Goal: Submit feedback/report problem: Submit feedback/report problem

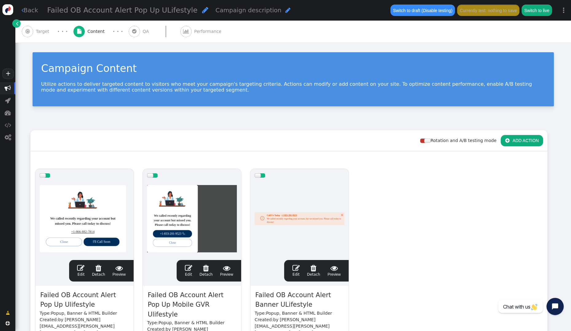
scroll to position [62, 0]
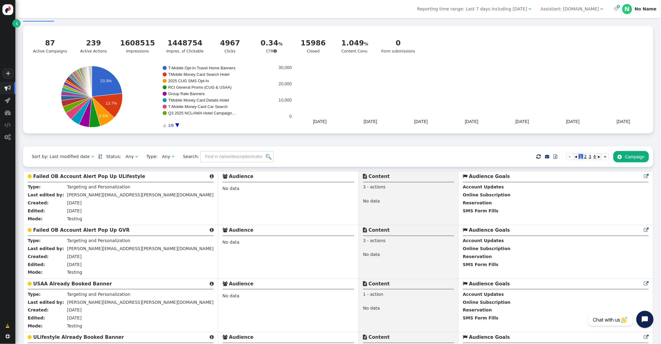
scroll to position [29, 0]
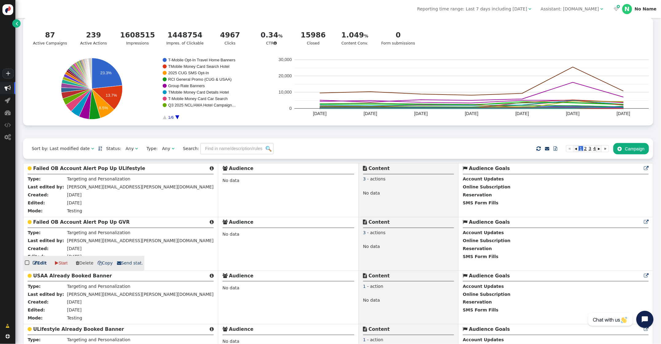
click at [77, 225] on b "Failed OB Account Alert Pop Up GVR" at bounding box center [81, 223] width 96 height 6
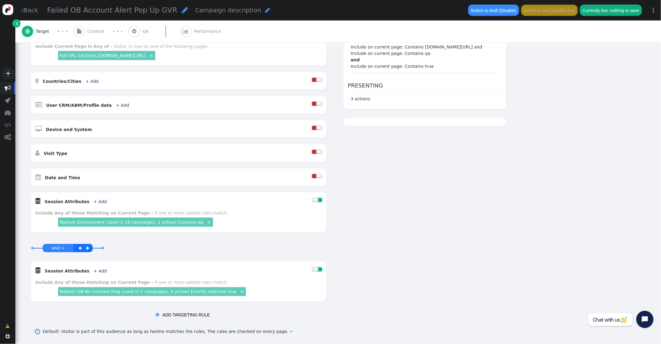
scroll to position [172, 0]
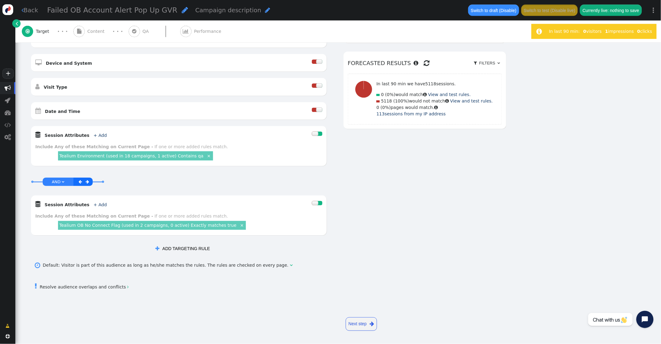
click at [314, 134] on div at bounding box center [315, 134] width 6 height 4
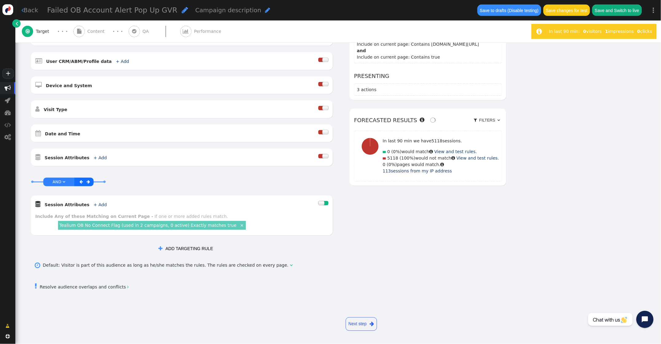
scroll to position [149, 0]
click at [169, 227] on link "Tealium OB No Connect Flag (used in 2 campaigns, 0 active) Exactly matches true" at bounding box center [147, 225] width 177 height 5
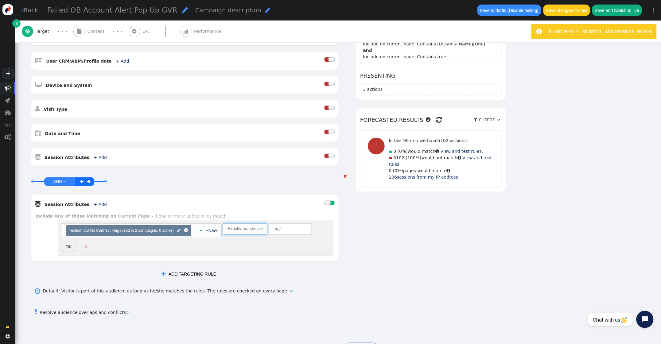
click at [264, 230] on span "Exactly matches " at bounding box center [245, 228] width 45 height 11
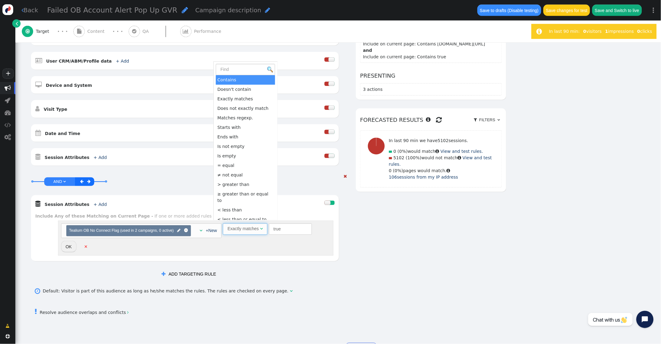
scroll to position [145, 0]
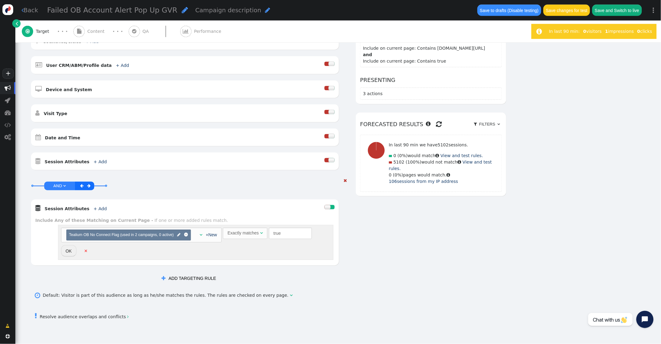
drag, startPoint x: 72, startPoint y: 250, endPoint x: 77, endPoint y: 249, distance: 5.3
click at [72, 250] on button "OK" at bounding box center [68, 250] width 15 height 11
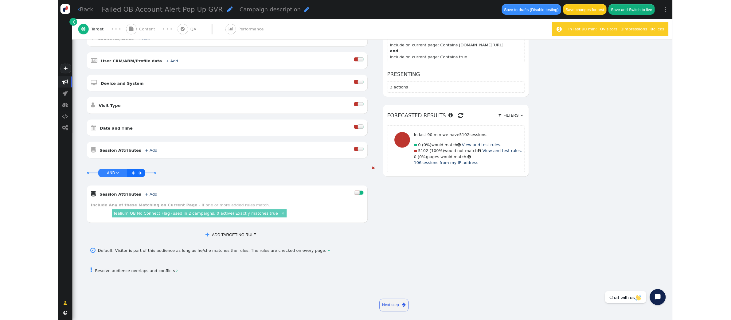
scroll to position [149, 0]
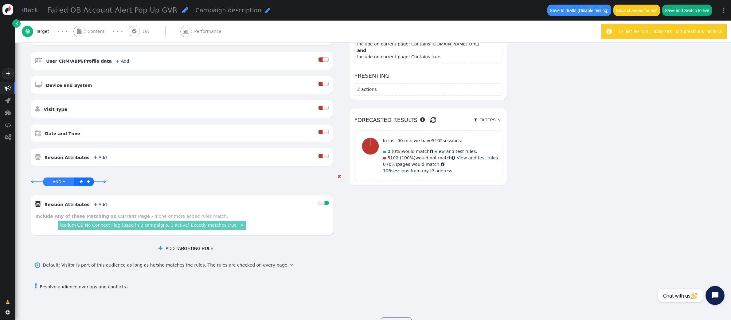
click at [667, 291] on button "Open chat widget" at bounding box center [714, 295] width 19 height 19
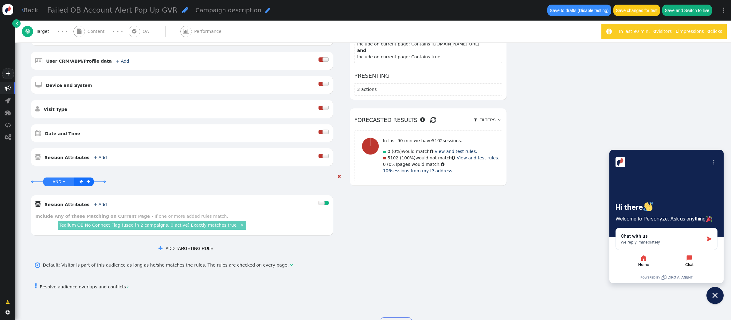
click at [667, 259] on icon "button" at bounding box center [688, 257] width 5 height 5
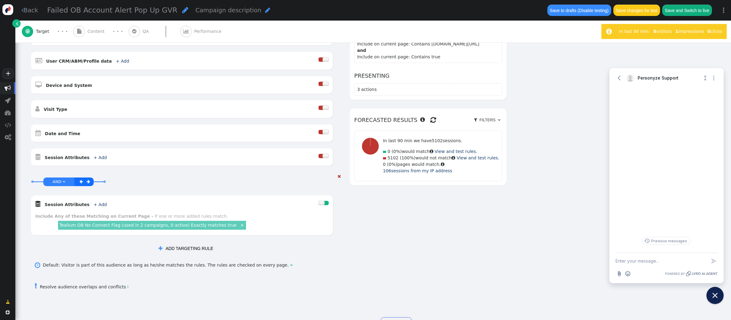
click at [634, 262] on textarea "New message" at bounding box center [660, 261] width 91 height 16
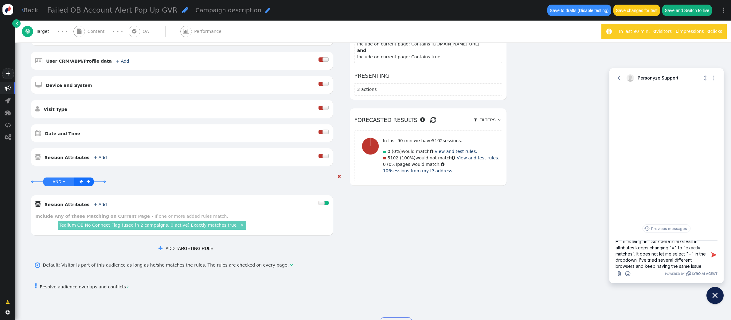
type textarea "Hi I'm having an issue where the session attributes keeps changing "=" to "exac…"
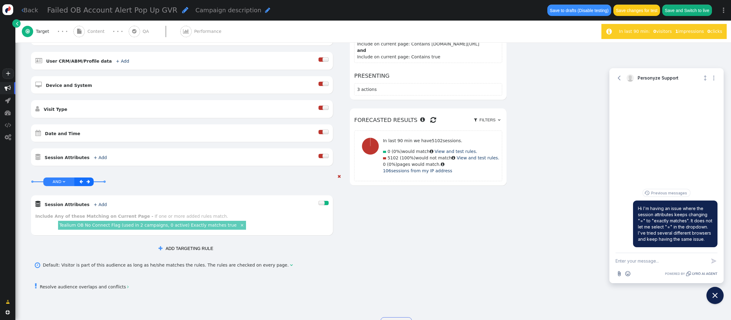
click at [231, 266] on div "Default: Visitor is part of this audience as long as he/she matches the rules. …" at bounding box center [166, 265] width 247 height 6
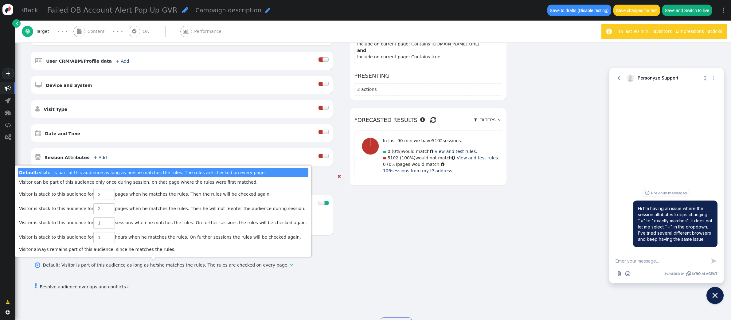
click at [309, 253] on div " ADD TARGETING RULE" at bounding box center [185, 248] width 311 height 12
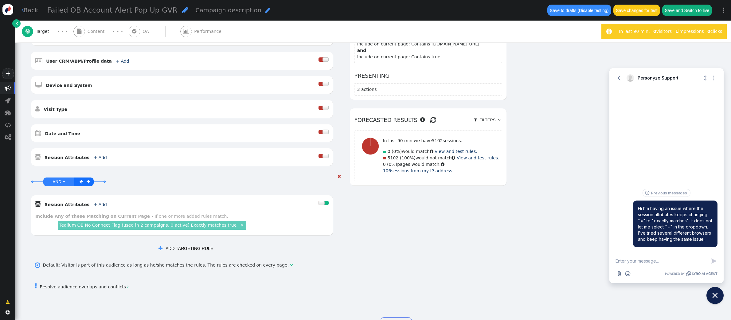
click at [211, 225] on link "Tealium OB No Connect Flag (used in 2 campaigns, 0 active) Exactly matches true" at bounding box center [147, 225] width 177 height 5
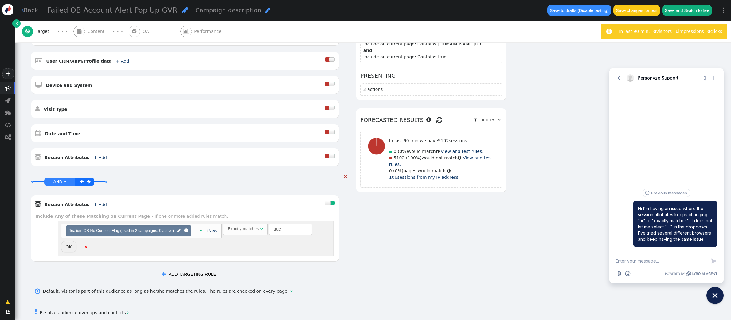
click at [258, 229] on div "Exactly matches" at bounding box center [242, 229] width 31 height 6
click at [302, 255] on div "Choose container(s) Tealium OB No Connect Flag (used in 2 campaigns, 0 active) …" at bounding box center [195, 238] width 275 height 35
click at [235, 257] on div " Session Attributes + Add  Include Any of these Matching on Current Page - If…" at bounding box center [185, 228] width 308 height 66
click at [250, 231] on div "Exactly matches" at bounding box center [242, 229] width 31 height 6
click at [70, 249] on button "OK" at bounding box center [68, 246] width 15 height 11
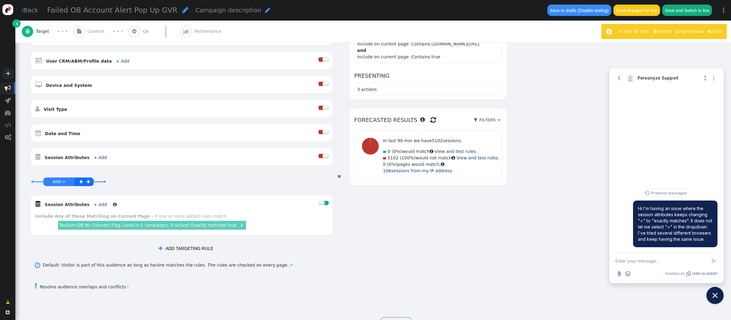
click at [94, 205] on link "+ Add" at bounding box center [100, 204] width 13 height 5
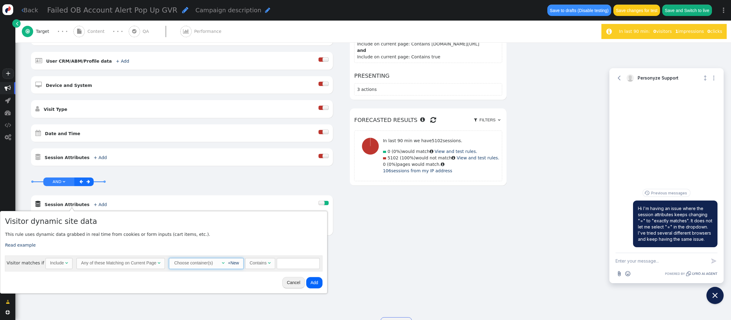
click at [222, 262] on span "" at bounding box center [223, 263] width 3 height 4
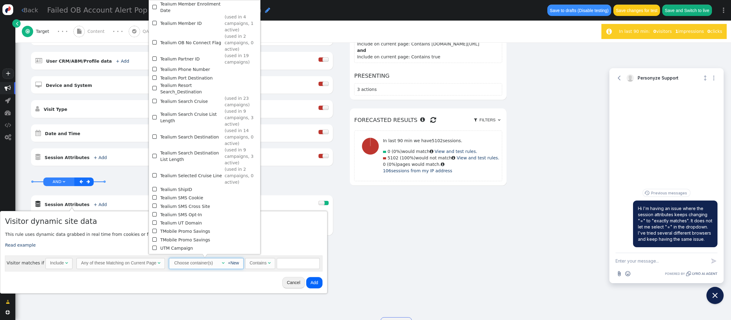
scroll to position [631, 0]
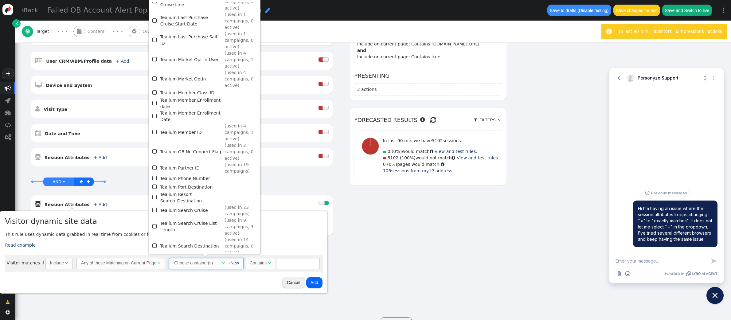
click at [154, 147] on span "" at bounding box center [155, 151] width 6 height 8
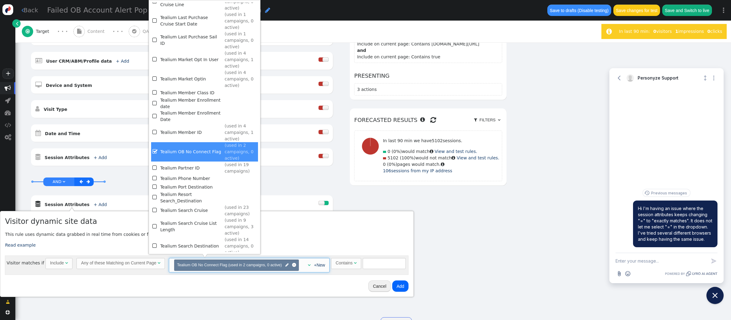
click at [303, 232] on p "This rule uses dynamic data grabbed in real time from cookies or form inputs (c…" at bounding box center [206, 234] width 403 height 6
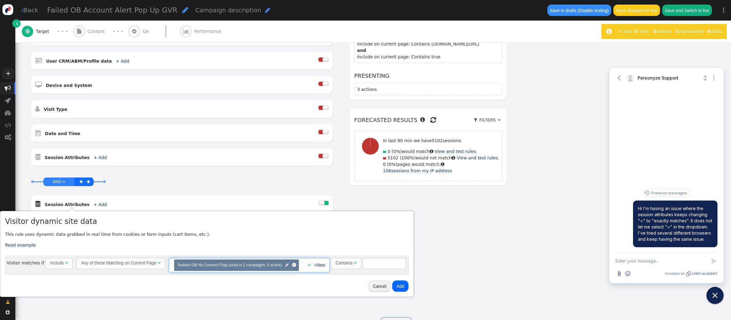
click at [351, 260] on div "Contains" at bounding box center [345, 263] width 18 height 6
click at [378, 261] on input "text" at bounding box center [381, 263] width 43 height 11
type input "true"
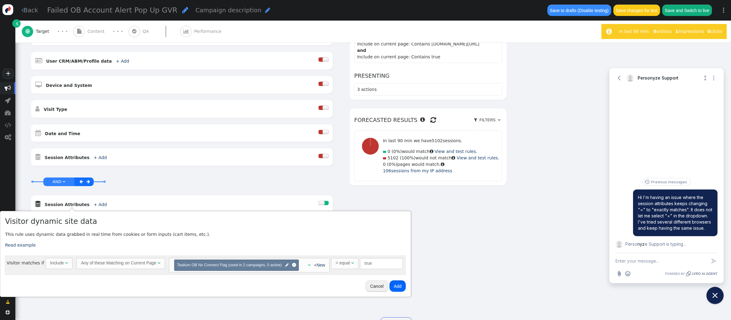
click at [398, 283] on button "Add" at bounding box center [397, 285] width 16 height 11
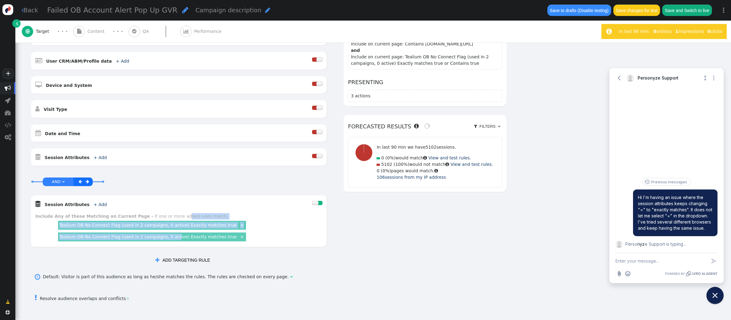
drag, startPoint x: 167, startPoint y: 220, endPoint x: 180, endPoint y: 241, distance: 24.8
click at [178, 241] on div "Include Any of these Matching on Current Page - If one or more added rules matc…" at bounding box center [178, 228] width 287 height 30
click at [231, 227] on div "Tealium OB No Connect Flag (used in 2 campaigns, 0 active) Exactly matches true…" at bounding box center [152, 225] width 188 height 9
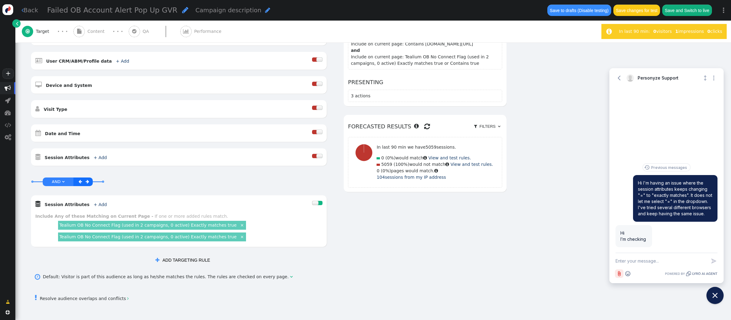
click at [621, 273] on icon "Attach file button" at bounding box center [619, 273] width 6 height 6
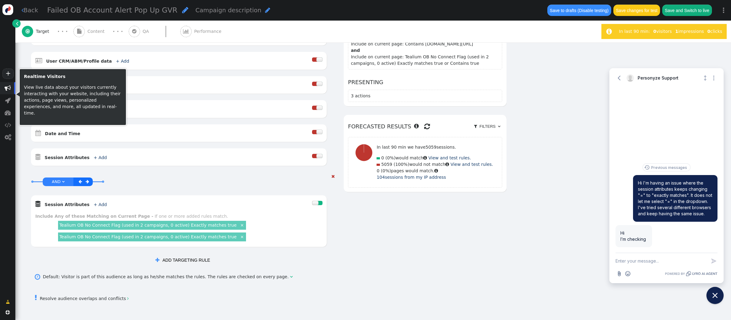
click at [239, 238] on link "×" at bounding box center [242, 237] width 6 height 6
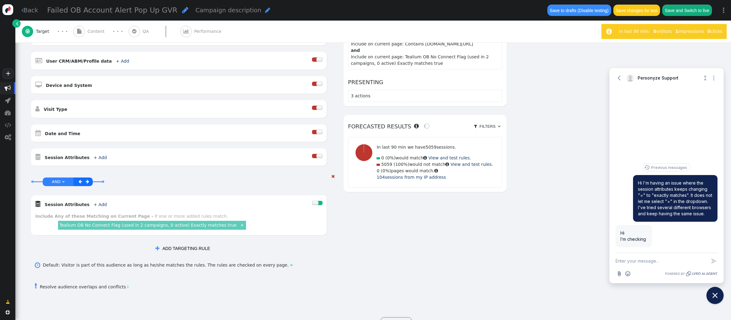
click at [221, 188] on div "AND OR XOR AND     Session Attributes + Add  Include Any of these Matching…" at bounding box center [179, 207] width 296 height 69
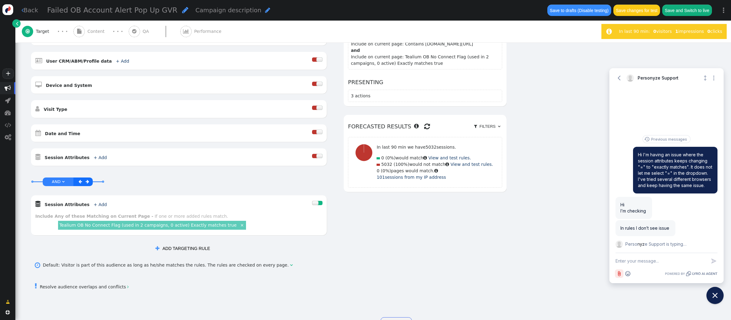
click at [619, 274] on icon "Attach file button" at bounding box center [619, 273] width 3 height 5
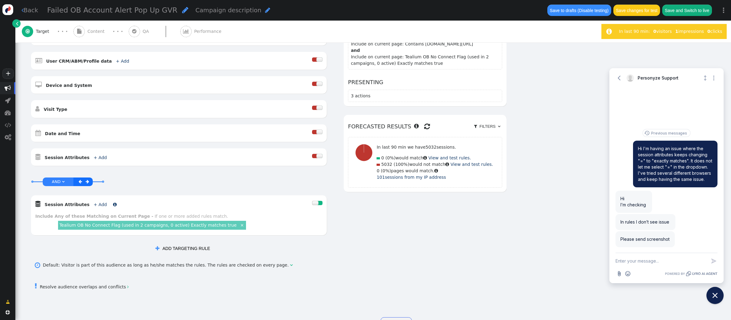
click at [96, 204] on link "+ Add" at bounding box center [100, 204] width 13 height 5
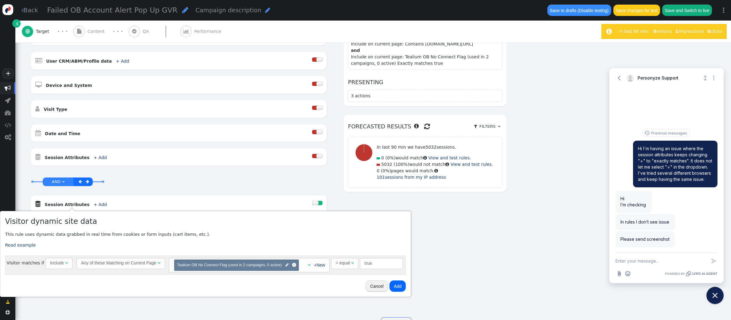
click at [341, 156] on div "AND OR XOR AND     Pages Visited + Add  Include Current Page is Any of - V…" at bounding box center [268, 118] width 476 height 274
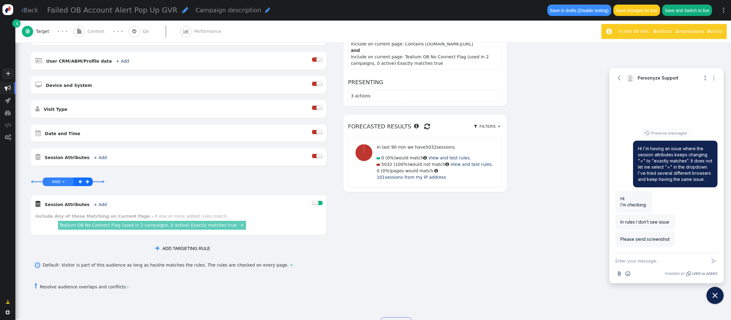
drag, startPoint x: 341, startPoint y: 158, endPoint x: 353, endPoint y: 158, distance: 12.0
click at [347, 158] on div "AND OR XOR AND     Pages Visited + Add  Include Current Page is Any of - V…" at bounding box center [268, 118] width 476 height 274
click at [96, 206] on link "+ Add" at bounding box center [100, 204] width 13 height 5
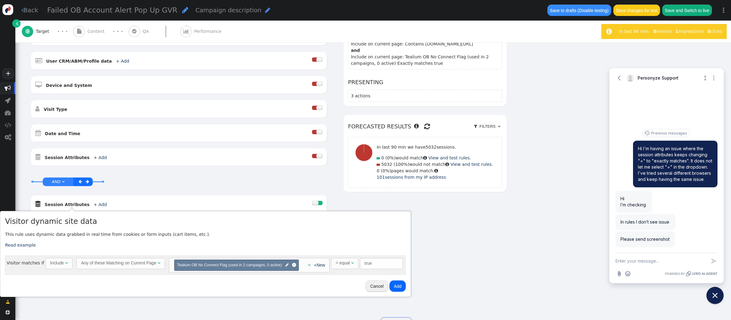
click at [396, 287] on button "Add" at bounding box center [397, 285] width 16 height 11
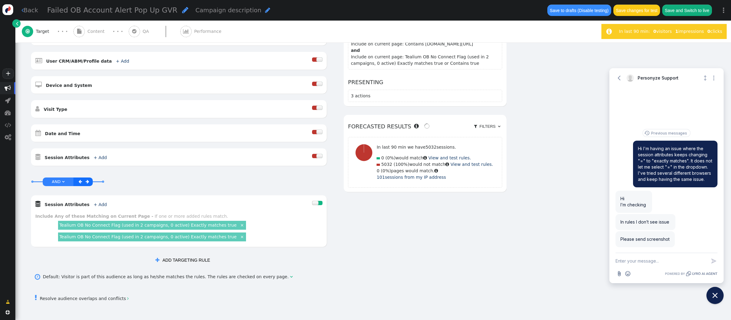
click at [188, 239] on div "Tealium OB No Connect Flag (used in 2 campaigns, 0 active) Exactly matches true…" at bounding box center [152, 236] width 188 height 9
click at [188, 237] on link "Tealium OB No Connect Flag (used in 2 campaigns, 0 active) Exactly matches true" at bounding box center [147, 236] width 177 height 5
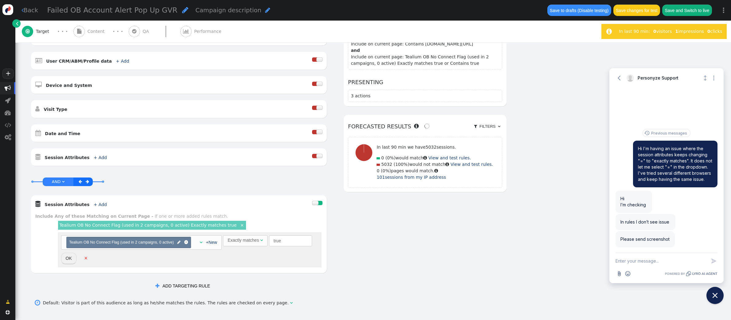
click at [242, 240] on div "Exactly matches" at bounding box center [242, 240] width 31 height 6
click at [247, 239] on div "Exactly matches" at bounding box center [242, 240] width 31 height 6
click at [69, 257] on button "OK" at bounding box center [68, 258] width 15 height 11
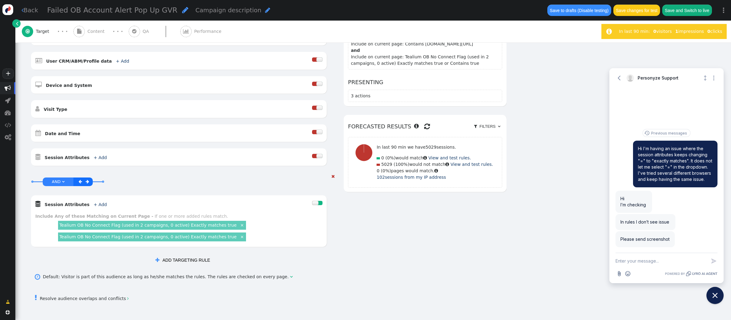
click at [239, 237] on link "×" at bounding box center [242, 237] width 6 height 6
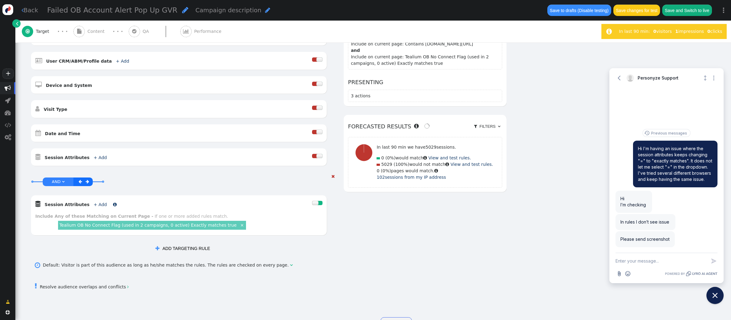
click at [94, 204] on link "+ Add" at bounding box center [100, 204] width 13 height 5
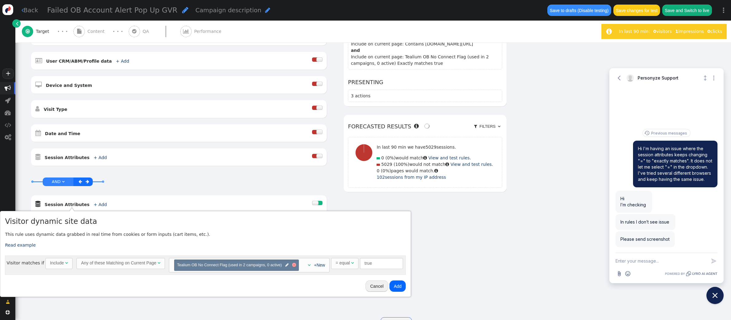
click at [292, 266] on div at bounding box center [294, 265] width 4 height 4
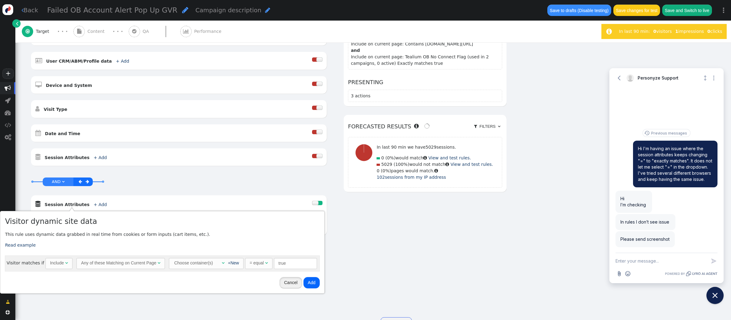
click at [290, 284] on button "Cancel" at bounding box center [290, 282] width 23 height 11
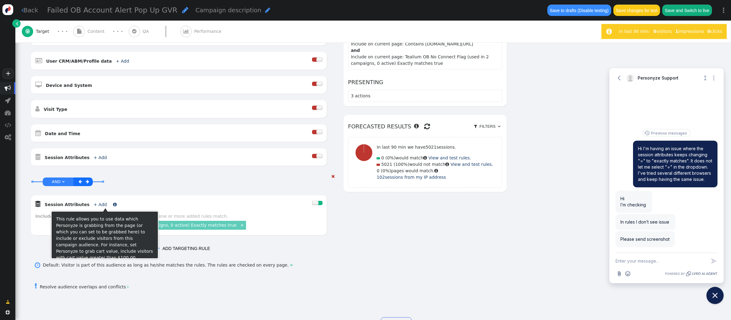
click at [94, 204] on link "+ Add" at bounding box center [100, 204] width 13 height 5
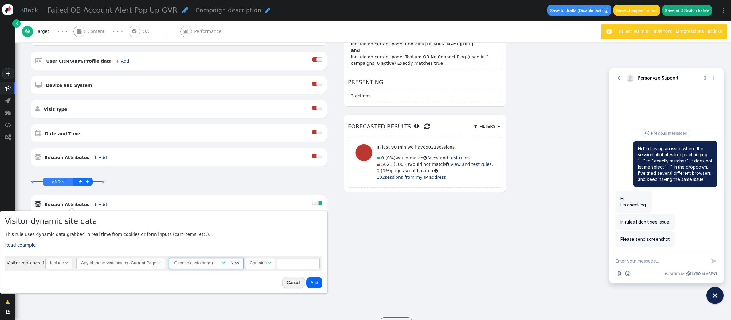
click at [222, 262] on span "" at bounding box center [223, 263] width 3 height 4
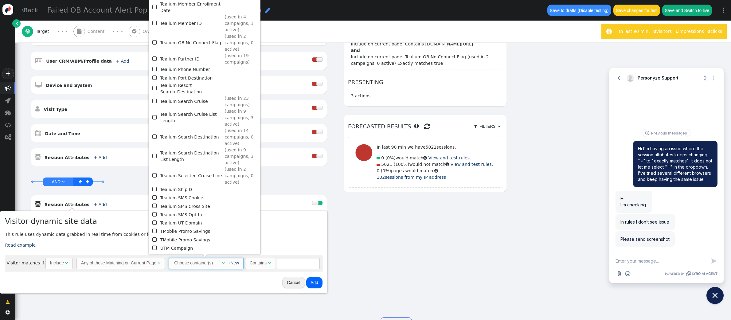
scroll to position [708, 0]
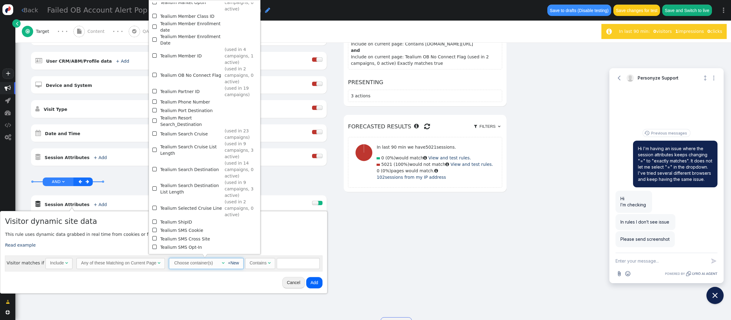
click at [156, 71] on span "" at bounding box center [155, 75] width 6 height 8
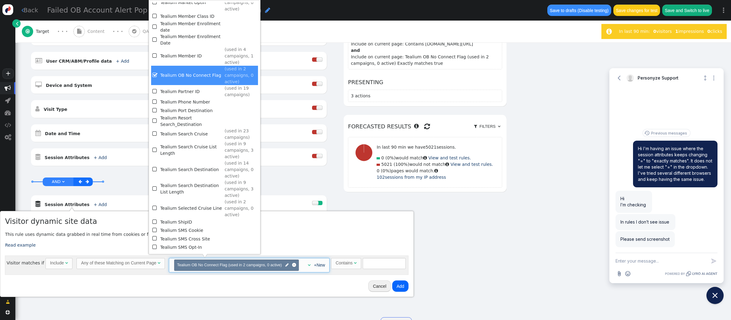
click at [344, 265] on div "Contains" at bounding box center [344, 263] width 17 height 6
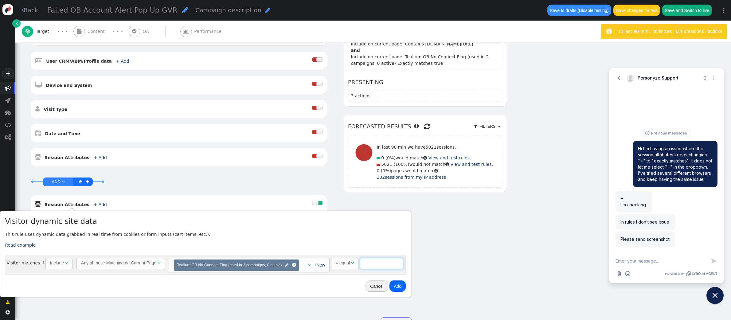
click at [382, 264] on input "text" at bounding box center [381, 263] width 43 height 11
type input "true"
click at [399, 283] on button "Add" at bounding box center [397, 285] width 16 height 11
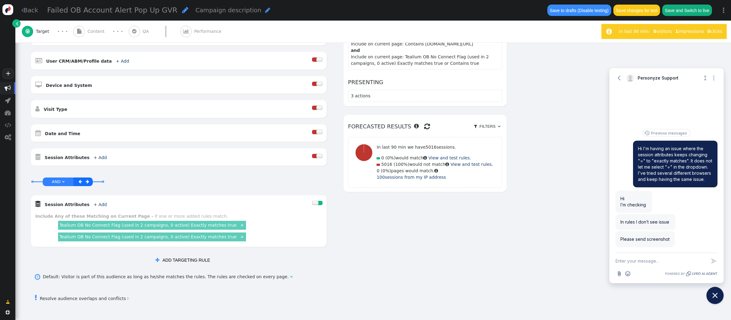
click at [239, 225] on link "×" at bounding box center [242, 225] width 6 height 6
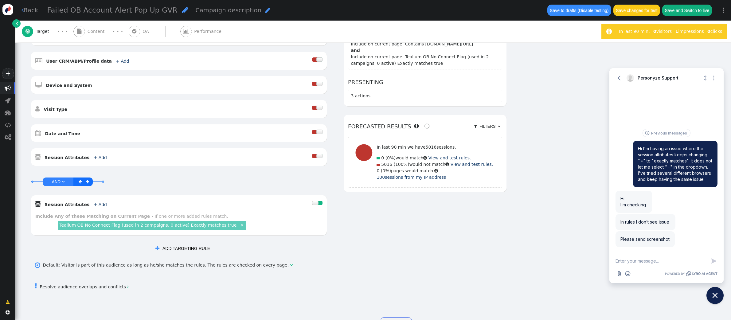
click at [239, 225] on link "×" at bounding box center [242, 225] width 6 height 6
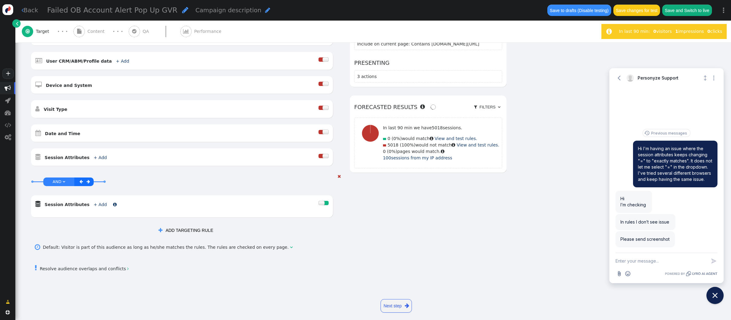
click at [94, 204] on link "+ Add" at bounding box center [100, 204] width 13 height 5
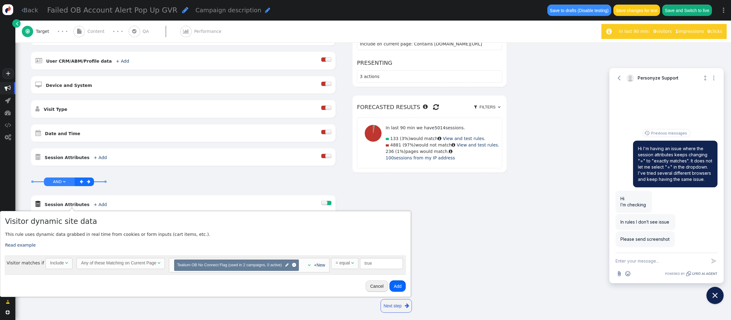
click at [395, 284] on button "Add" at bounding box center [397, 285] width 16 height 11
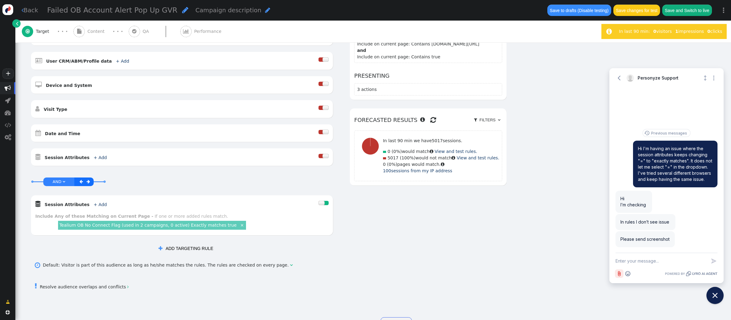
click at [619, 274] on icon "Attach file button" at bounding box center [619, 273] width 3 height 5
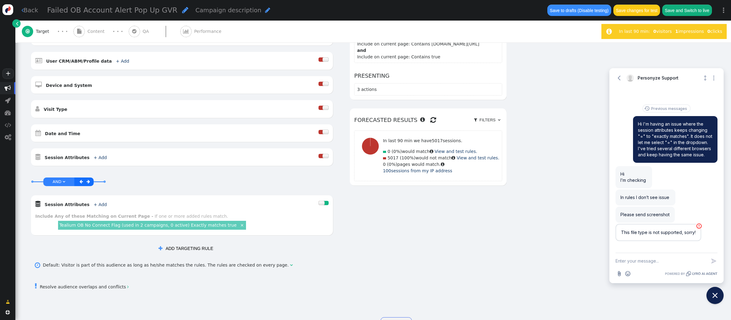
click at [441, 228] on div "AND OR XOR AND     Pages Visited + Add  Include Current Page is Any of - V…" at bounding box center [268, 118] width 476 height 274
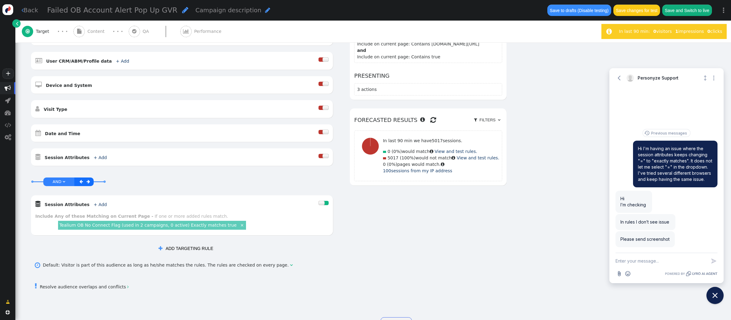
click at [656, 261] on textarea "New message" at bounding box center [660, 261] width 91 height 16
click at [619, 274] on icon "Attach file button" at bounding box center [619, 273] width 3 height 5
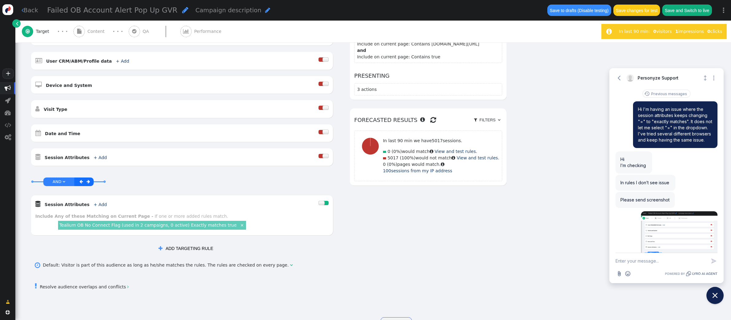
scroll to position [29, 0]
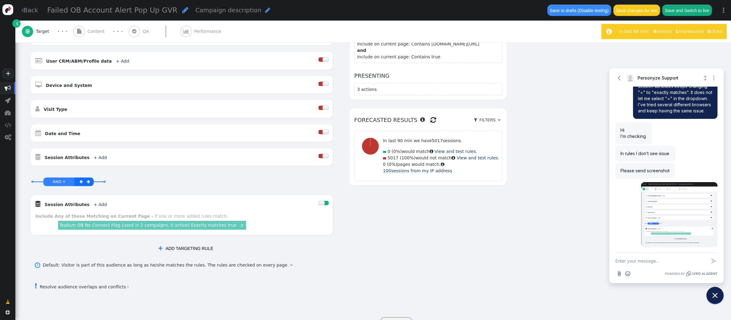
click at [647, 264] on textarea "New message" at bounding box center [660, 261] width 91 height 16
type textarea "it should say = not exactly matches"
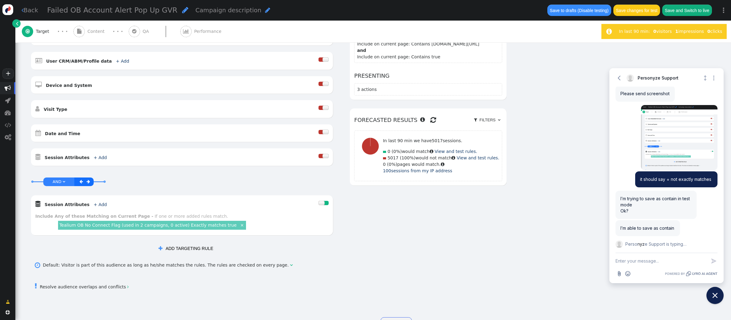
scroll to position [125, 0]
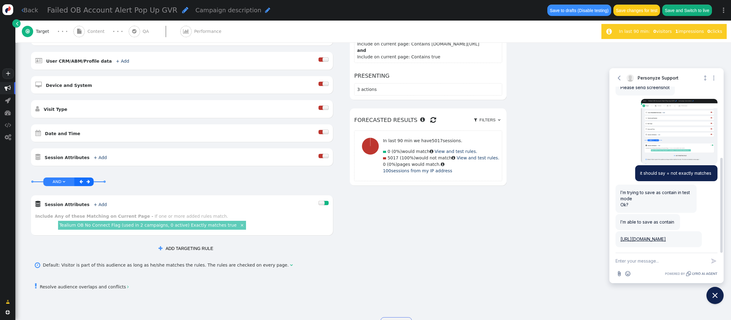
click at [653, 236] on link "https://personyze.com/panel/id/5748#cat=Campaigns/condition.actions.tracker-c65…" at bounding box center [642, 238] width 45 height 5
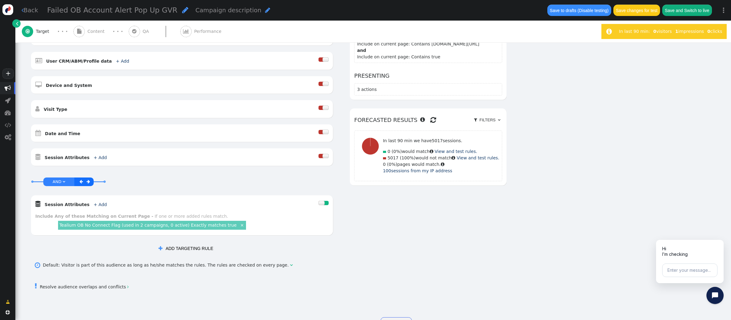
scroll to position [0, 0]
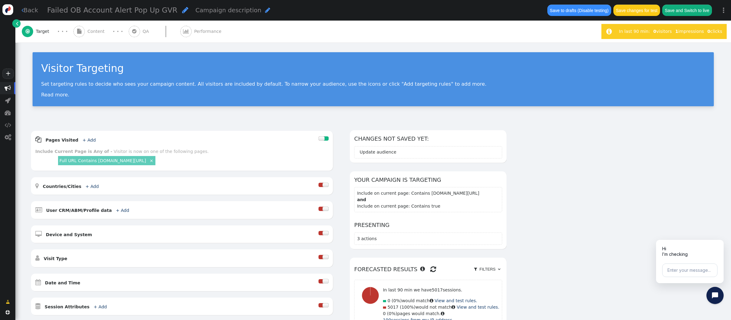
click at [8, 89] on span "" at bounding box center [8, 88] width 6 height 6
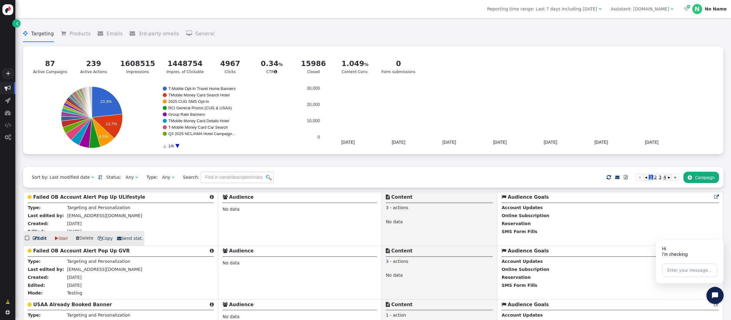
scroll to position [41, 0]
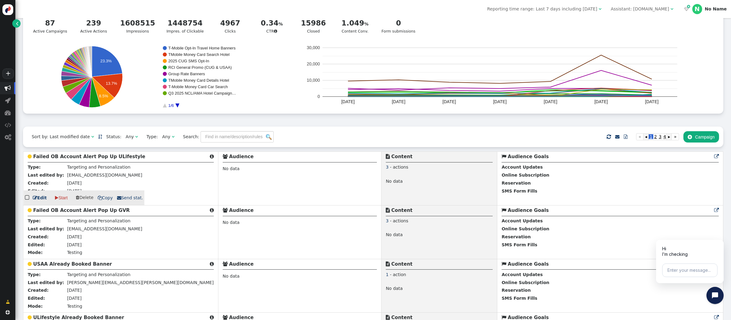
click at [70, 158] on b "Failed OB Account Alert Pop Up ULifestyle" at bounding box center [89, 157] width 112 height 6
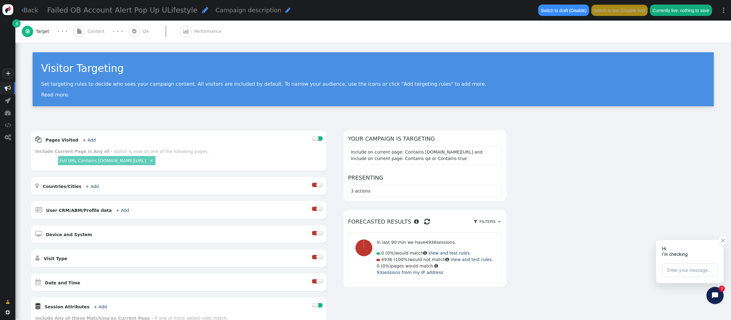
click at [667, 257] on div "Hi I’m checking" at bounding box center [689, 250] width 61 height 14
drag, startPoint x: 676, startPoint y: 250, endPoint x: 677, endPoint y: 254, distance: 3.8
click at [667, 254] on div "Hi I’m checking" at bounding box center [689, 250] width 61 height 14
click at [667, 298] on icon "Close chat widget" at bounding box center [718, 296] width 10 height 10
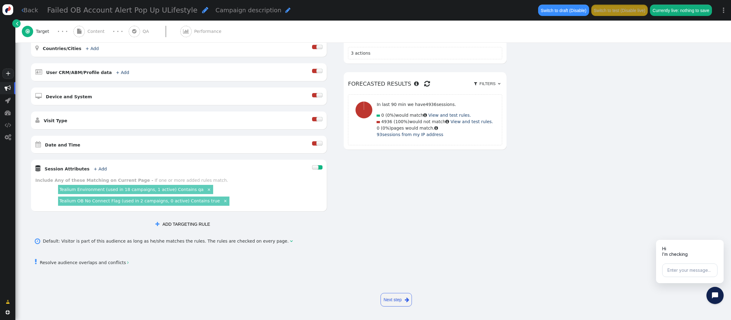
click at [179, 202] on link "Tealium OB No Connect Flag (used in 2 campaigns, 0 active) Contains true" at bounding box center [139, 200] width 161 height 5
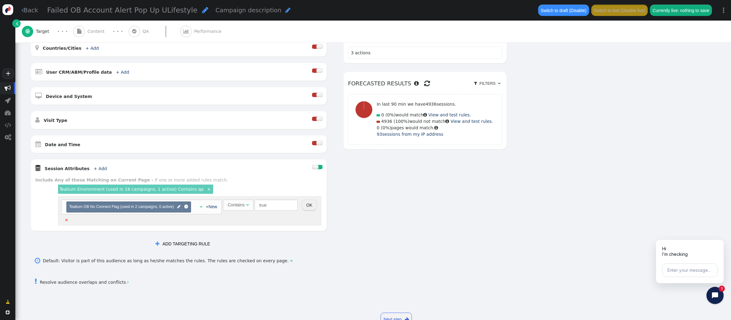
click at [236, 204] on div "Contains" at bounding box center [235, 205] width 17 height 6
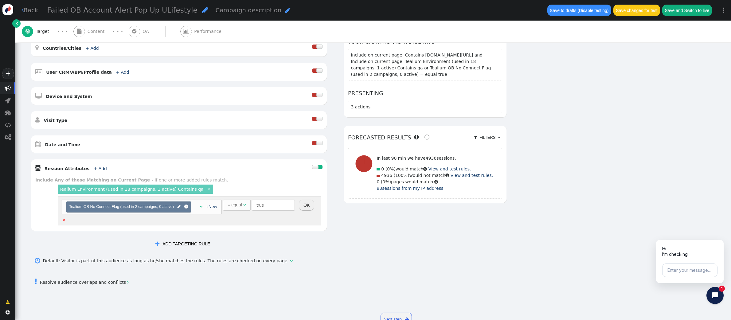
click at [308, 208] on button "OK" at bounding box center [306, 205] width 15 height 11
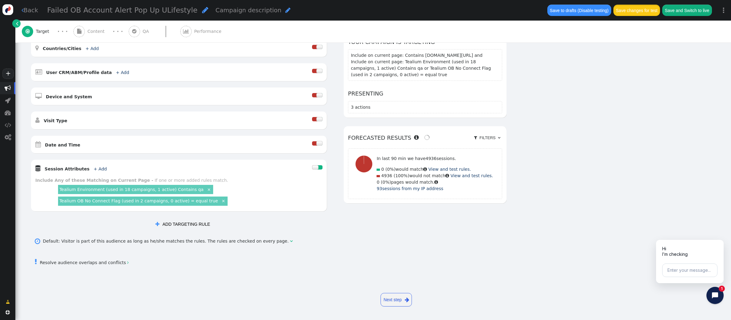
click at [650, 6] on button "Save changes for test" at bounding box center [636, 10] width 47 height 11
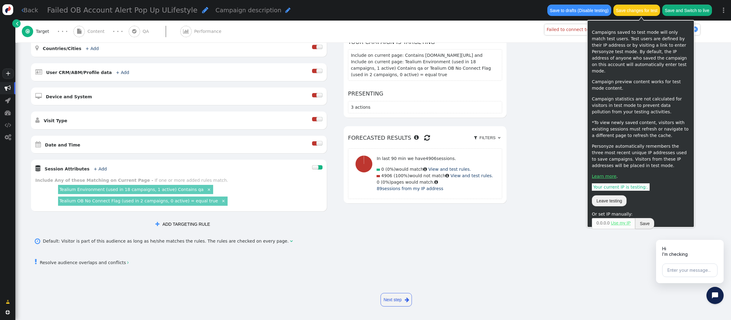
click at [628, 10] on button "Save changes for test" at bounding box center [636, 10] width 47 height 11
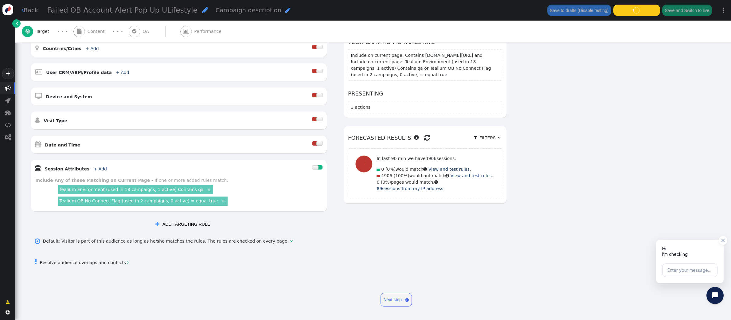
click at [667, 255] on div "Hi I’m checking" at bounding box center [689, 250] width 61 height 14
click at [667, 266] on button "Enter your message..." at bounding box center [689, 270] width 55 height 14
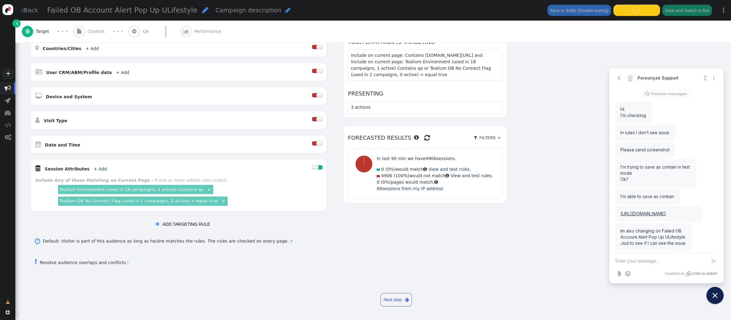
scroll to position [102, 0]
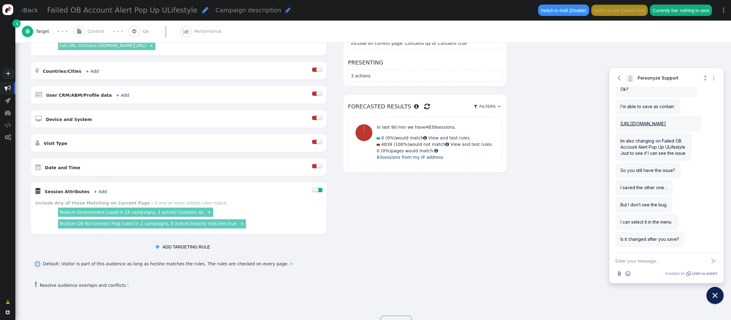
scroll to position [138, 0]
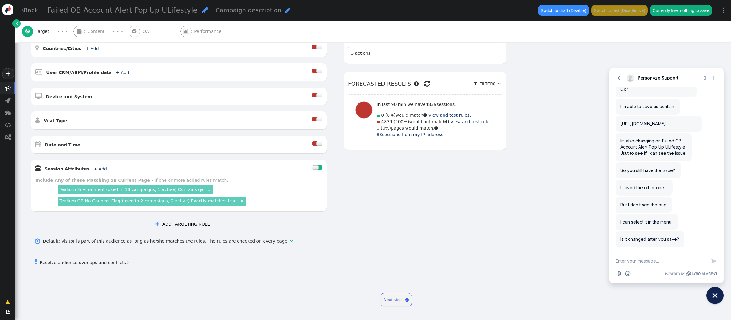
click at [636, 261] on textarea "New message" at bounding box center [660, 261] width 91 height 16
click at [204, 201] on link "Tealium OB No Connect Flag (used in 2 campaigns, 0 active) Exactly matches true" at bounding box center [147, 200] width 177 height 5
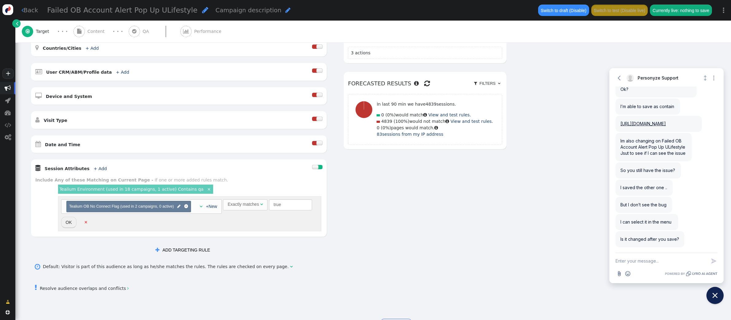
click at [484, 229] on div "AND OR XOR AND     Pages Visited + Add  Include Current Page is Any of - V…" at bounding box center [268, 124] width 476 height 264
click at [262, 207] on div "" at bounding box center [261, 204] width 3 height 6
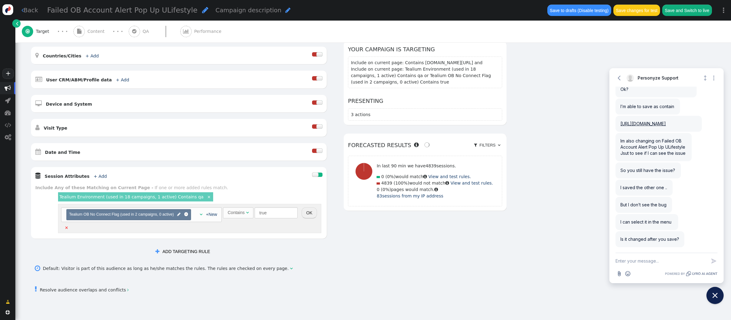
click at [309, 211] on button "OK" at bounding box center [308, 212] width 15 height 11
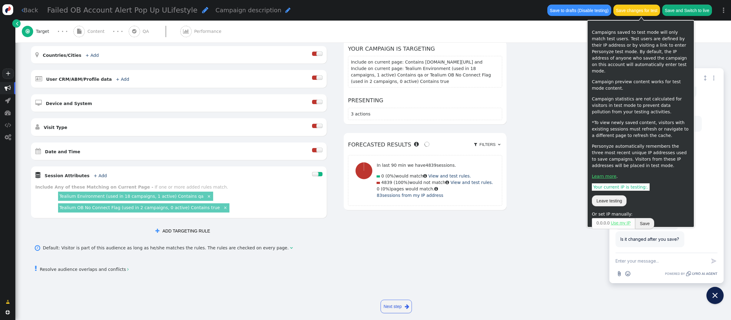
click at [636, 7] on button "Save changes for test" at bounding box center [636, 10] width 47 height 11
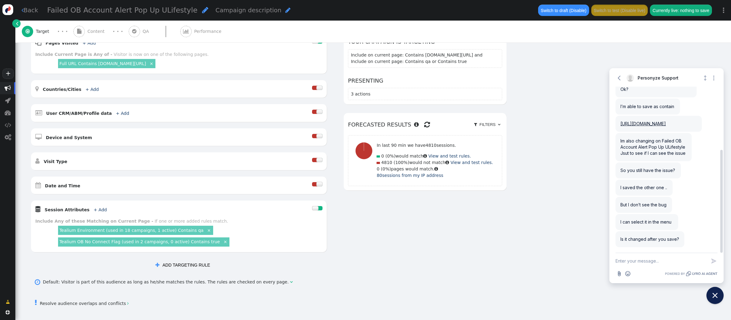
scroll to position [138, 0]
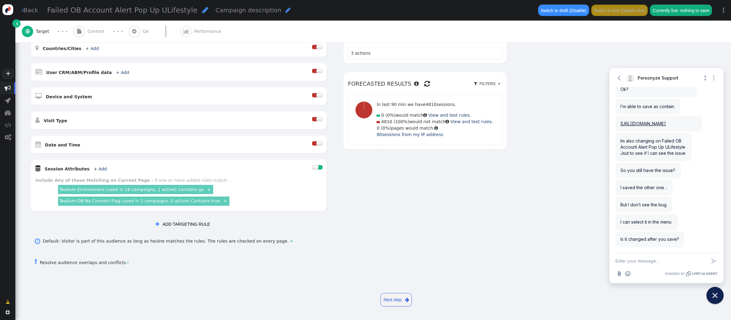
click at [206, 189] on link "×" at bounding box center [209, 189] width 6 height 6
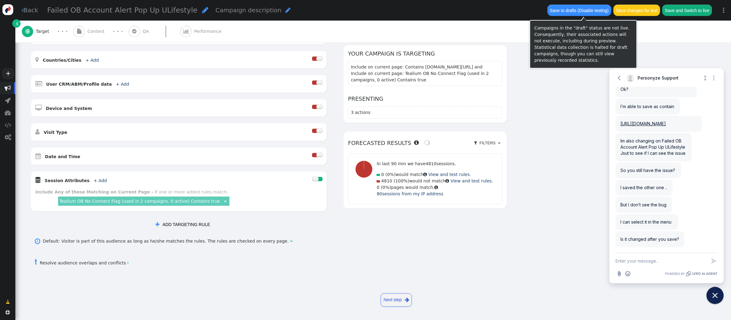
click at [616, 10] on div "Save to drafts (Disable testing) Save changes for test Save and Switch to live" at bounding box center [629, 10] width 173 height 21
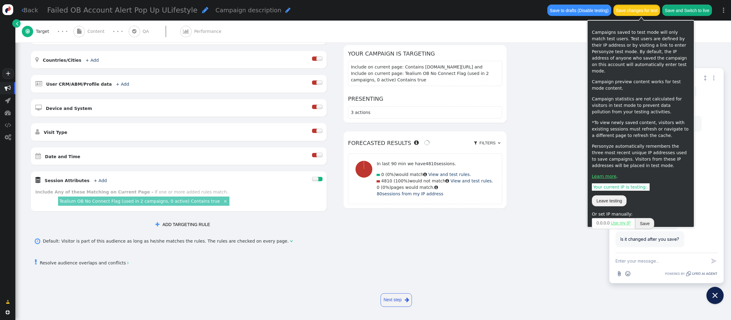
click at [621, 10] on button "Save changes for test" at bounding box center [636, 10] width 47 height 11
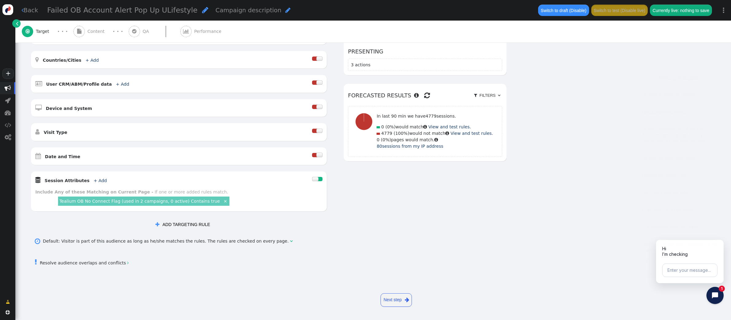
scroll to position [125, 0]
drag, startPoint x: 721, startPoint y: 293, endPoint x: 717, endPoint y: 289, distance: 5.9
click at [667, 293] on icon "Close chat widget" at bounding box center [718, 296] width 10 height 10
click at [667, 270] on button "Enter your message..." at bounding box center [689, 271] width 55 height 14
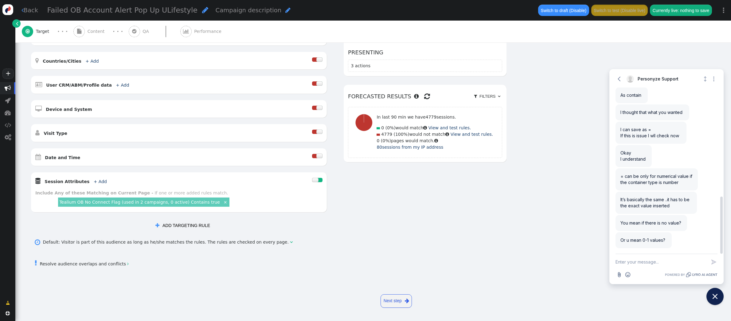
scroll to position [317, 0]
click at [666, 266] on textarea "New message" at bounding box center [660, 262] width 91 height 16
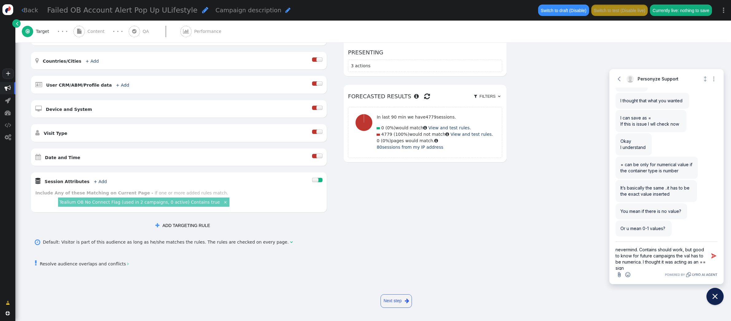
type textarea "nevermind. Contains should work, but good to know for future campaigns the val …"
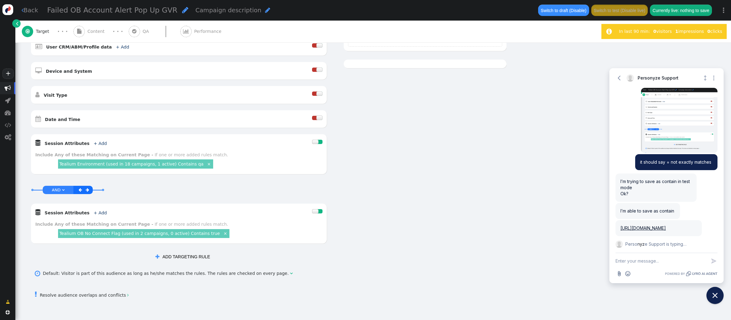
scroll to position [196, 0]
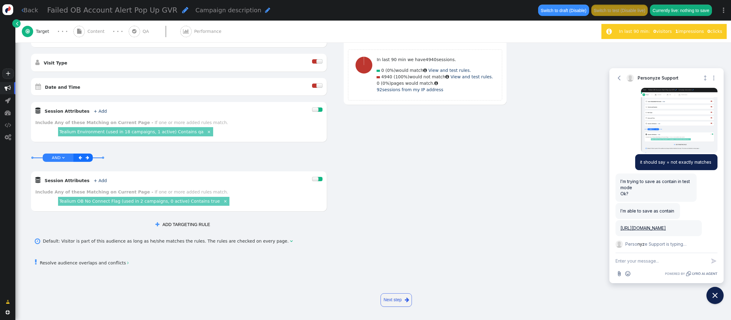
click at [622, 260] on textarea "New message" at bounding box center [660, 261] width 91 height 16
type textarea "ok i guess that still would work"
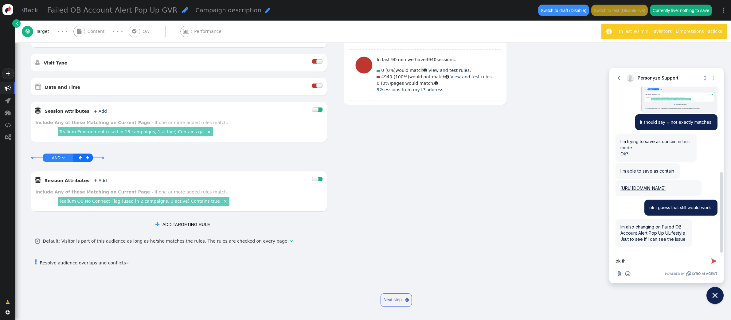
scroll to position [187, 0]
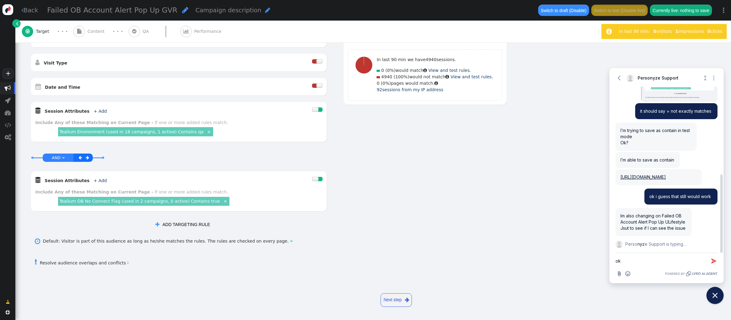
type textarea "o"
type textarea "yes, thank you!"
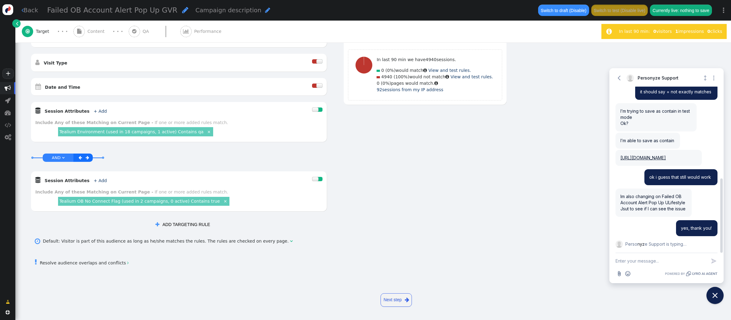
scroll to position [214, 0]
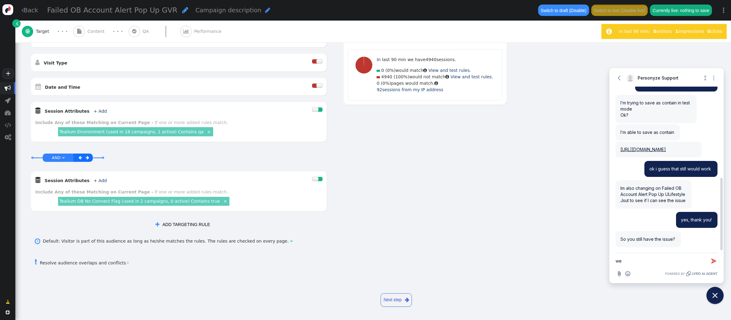
type textarea "w"
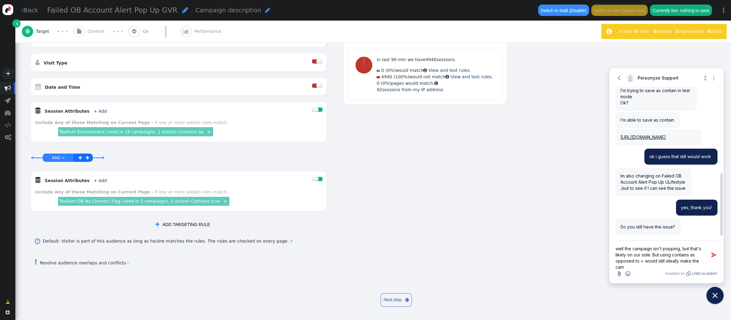
scroll to position [1, 0]
type textarea "well the campaign isn't popping, but that's likely on our side. But using conta…"
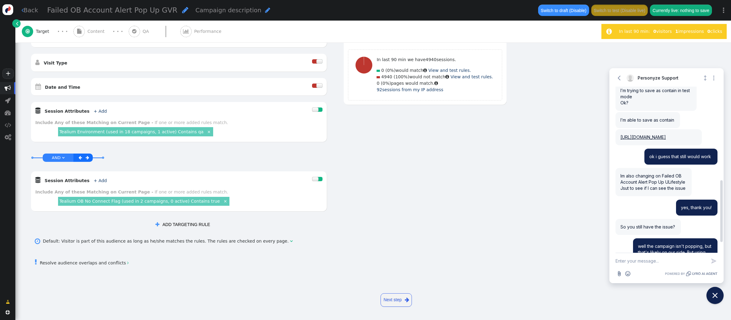
scroll to position [0, 0]
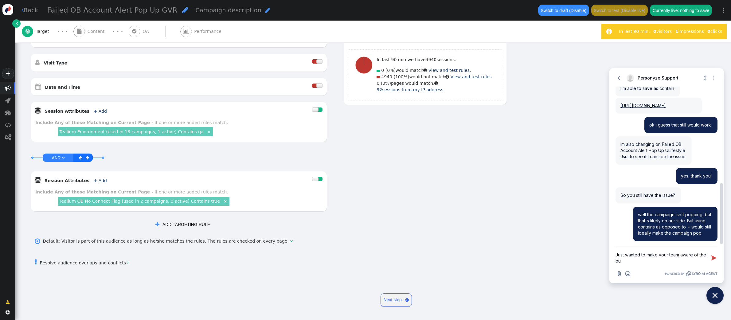
type textarea "Just wanted to make your team aware of the bug"
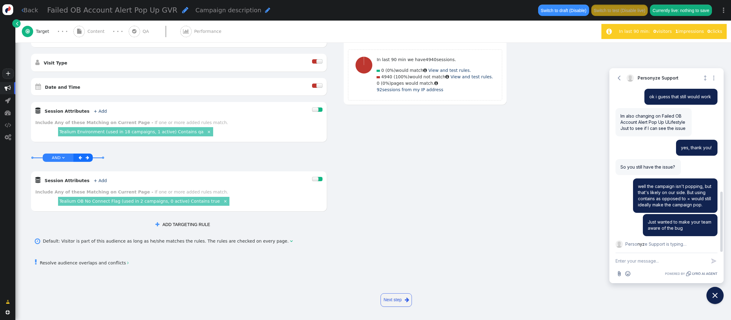
scroll to position [295, 0]
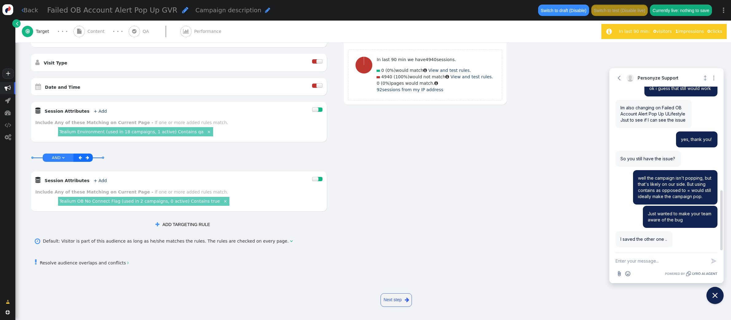
click at [496, 176] on div "AND OR XOR AND     Pages Visited + Add  Include Current Page is Any of - V…" at bounding box center [268, 83] width 476 height 296
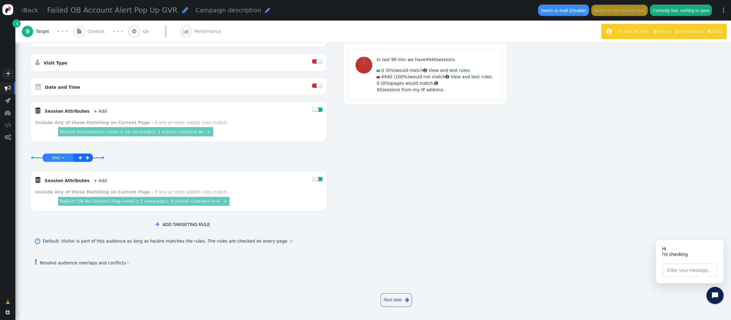
scroll to position [62, 0]
click at [194, 199] on link "Tealium OB No Connect Flag (used in 2 campaigns, 0 active) Contains true" at bounding box center [139, 201] width 161 height 5
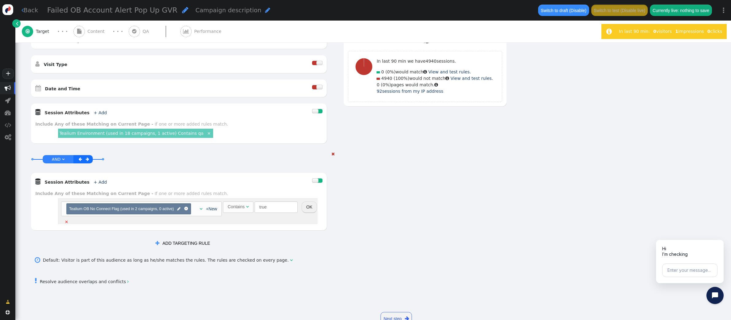
scroll to position [196, 0]
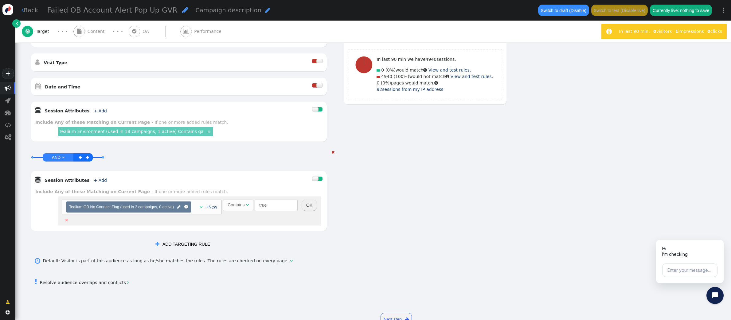
click at [243, 206] on div "Contains" at bounding box center [235, 205] width 17 height 6
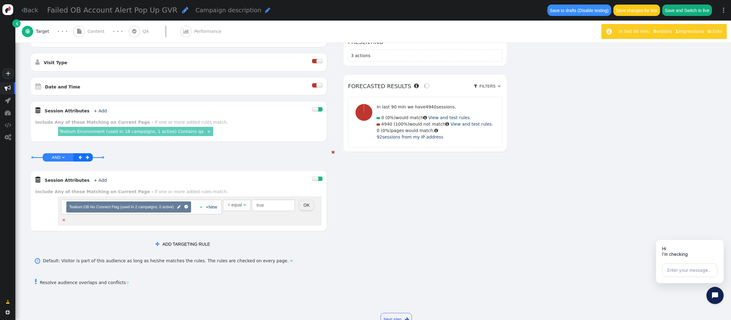
click at [303, 206] on button "OK" at bounding box center [306, 205] width 15 height 11
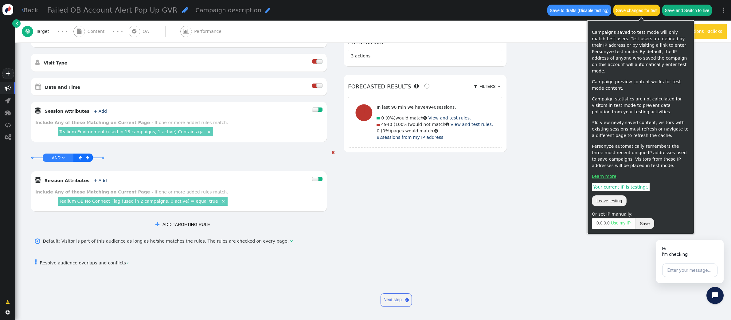
click at [644, 10] on button "Save changes for test" at bounding box center [636, 10] width 47 height 11
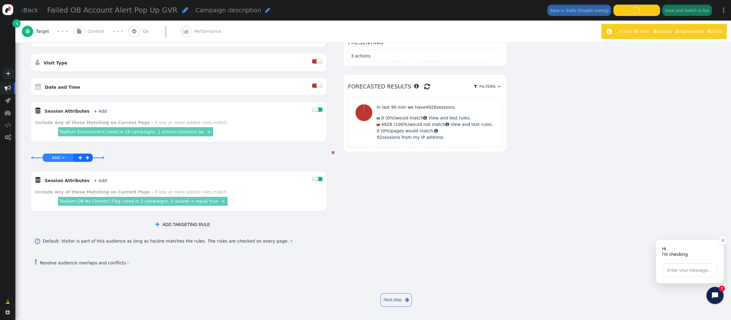
click at [678, 251] on div "Hi I’m checking" at bounding box center [689, 250] width 61 height 14
click at [672, 259] on div "Enter your message..." at bounding box center [689, 268] width 61 height 23
click at [672, 274] on button "Enter your message..." at bounding box center [689, 270] width 55 height 14
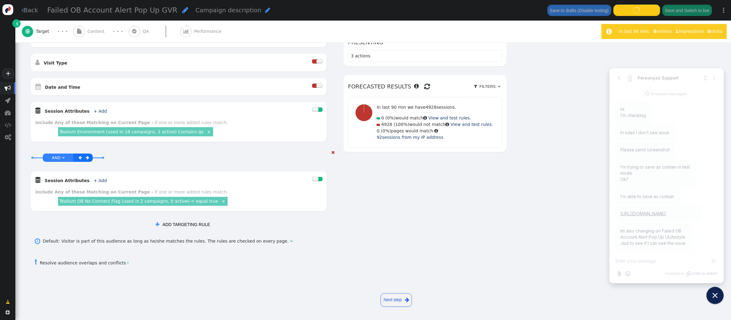
scroll to position [102, 0]
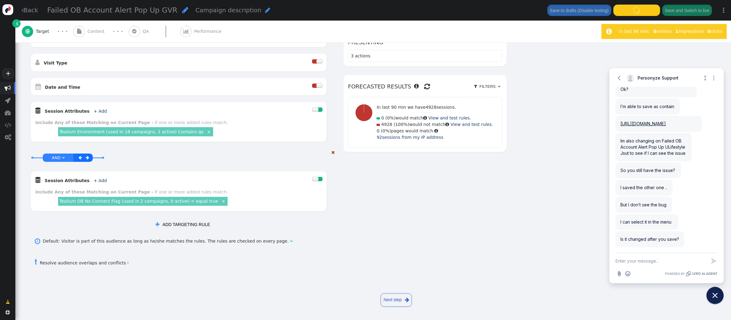
click at [647, 258] on textarea "New message" at bounding box center [660, 261] width 91 height 16
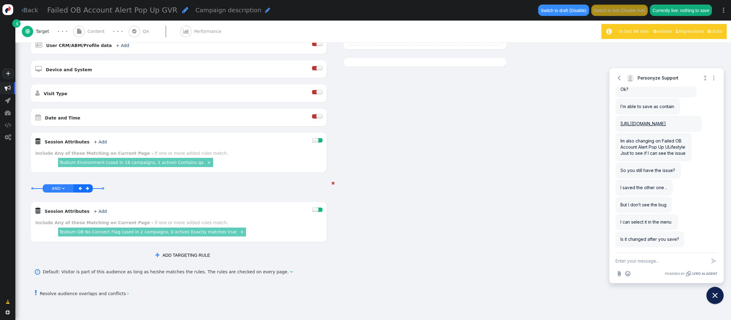
scroll to position [168, 0]
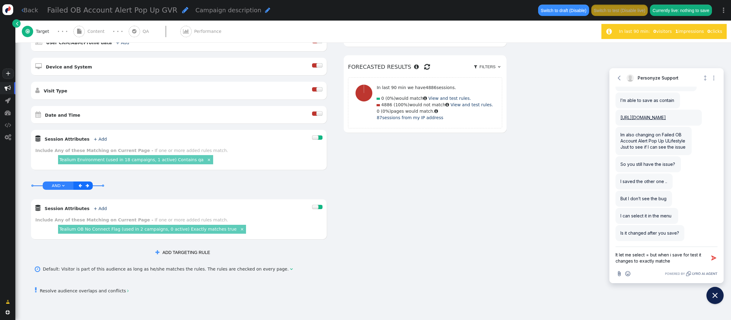
type textarea "It let me select = but when i save for test it changes to exactly matches"
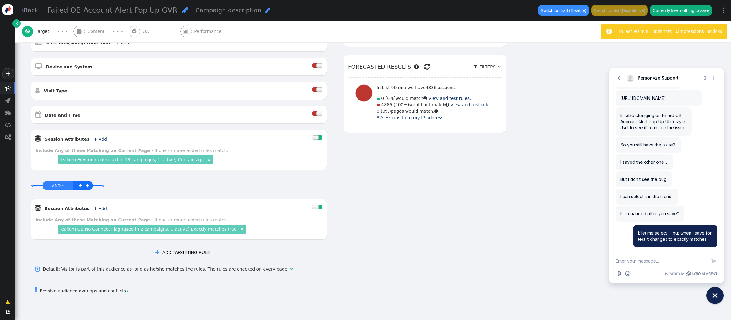
click at [634, 265] on textarea "New message" at bounding box center [660, 261] width 91 height 16
type textarea "on ulifestyle. Gvr is still trying to save"
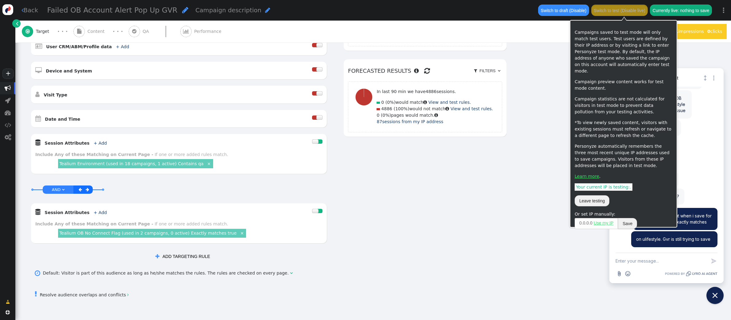
scroll to position [163, 0]
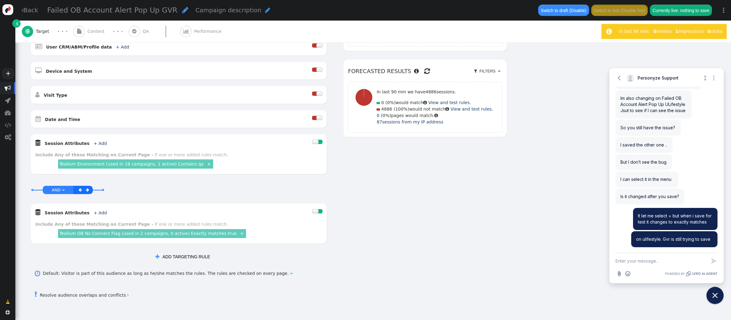
click at [639, 263] on textarea "New message" at bounding box center [660, 261] width 91 height 16
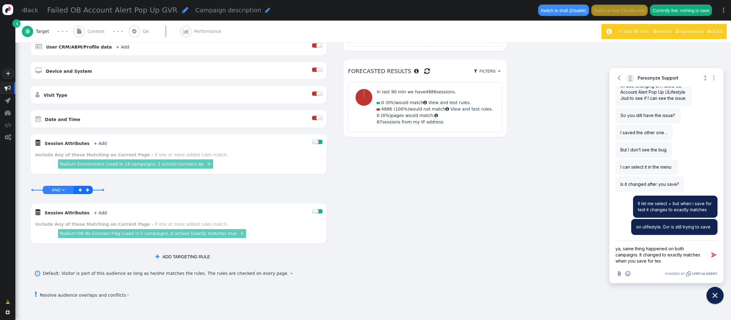
type textarea "ya, same thing happened on both campaigns. It changed to exactly matches when y…"
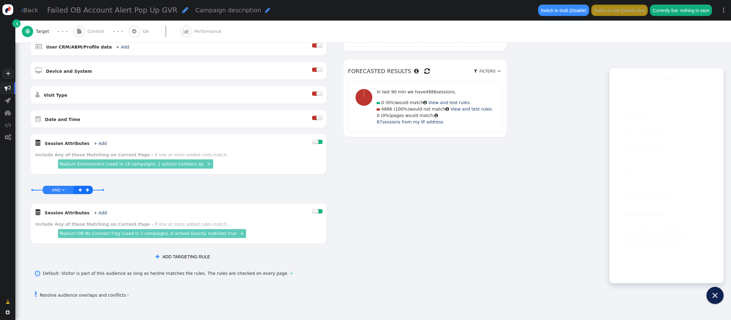
scroll to position [155, 0]
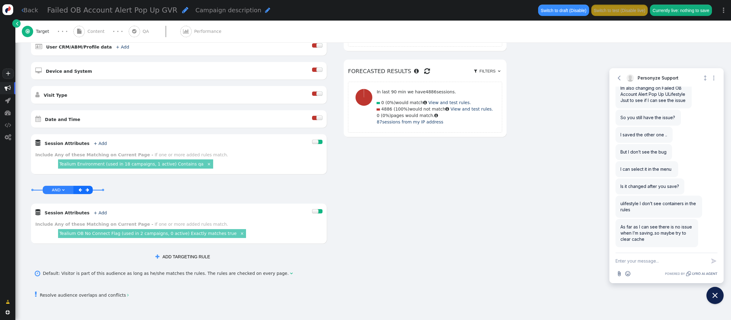
click at [657, 256] on textarea "New message" at bounding box center [660, 261] width 91 height 16
type textarea "are you savings as contains or as ="
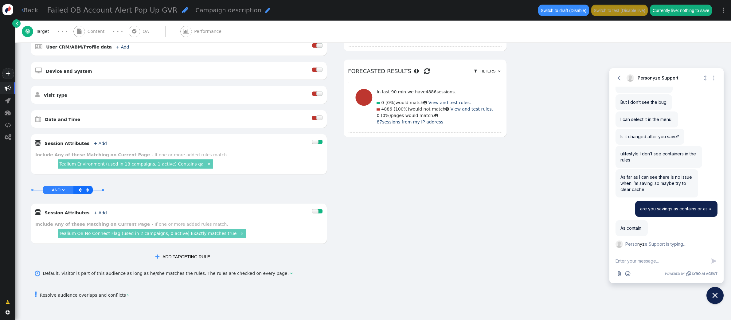
scroll to position [211, 0]
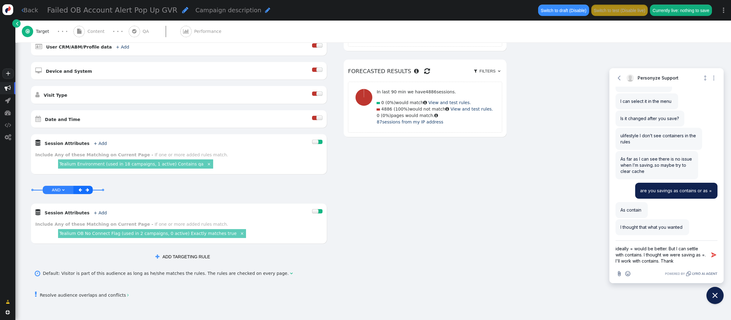
type textarea "ideally = would be better. But I can settle with contains. I thought we were sa…"
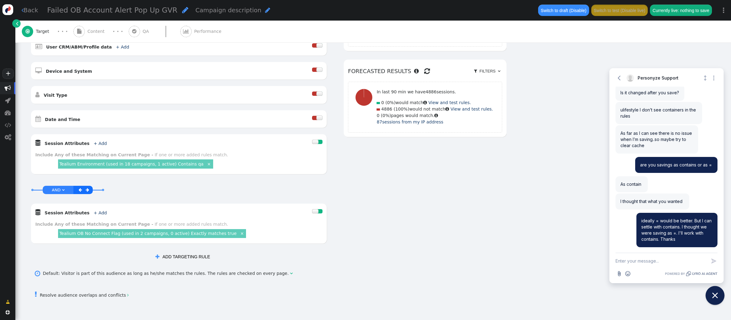
click at [715, 297] on icon "Close chat widget" at bounding box center [715, 296] width 10 height 10
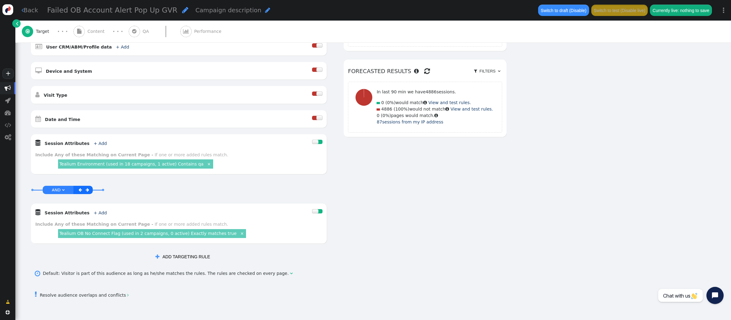
click at [206, 164] on link "×" at bounding box center [209, 164] width 6 height 6
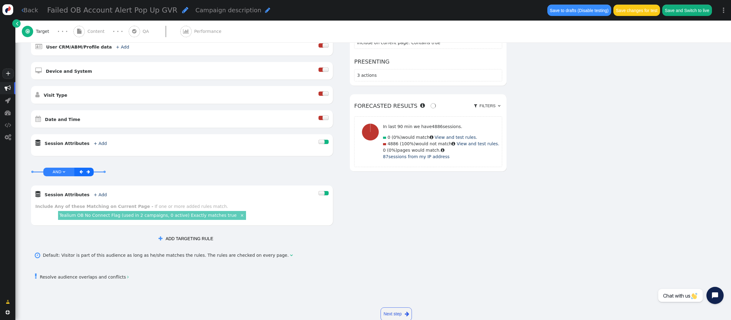
scroll to position [0, 0]
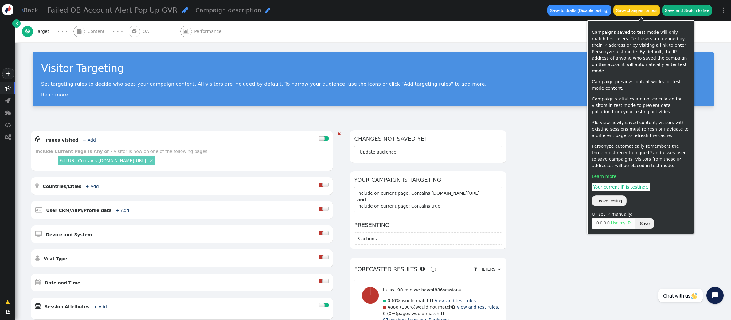
click at [639, 11] on button "Save changes for test" at bounding box center [636, 10] width 47 height 11
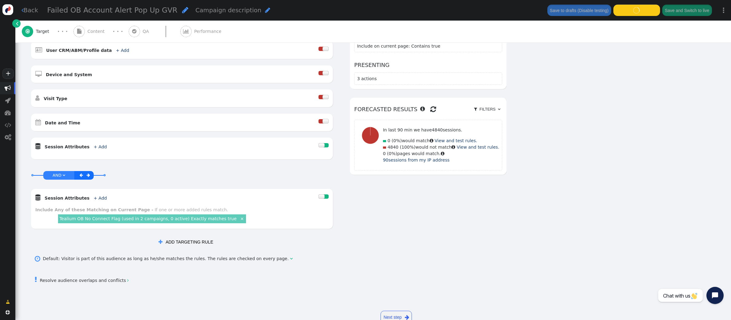
scroll to position [163, 0]
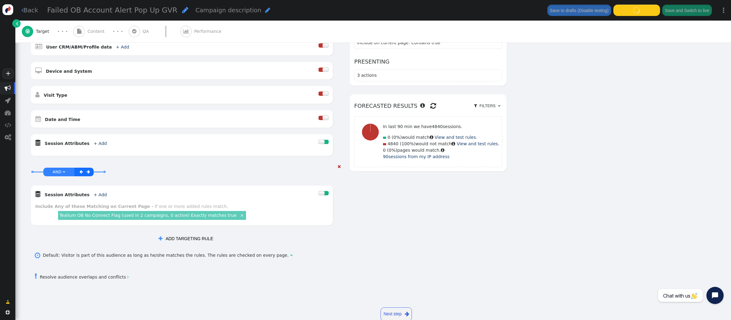
click at [175, 217] on link "Tealium OB No Connect Flag (used in 2 campaigns, 0 active) Exactly matches true" at bounding box center [147, 215] width 177 height 5
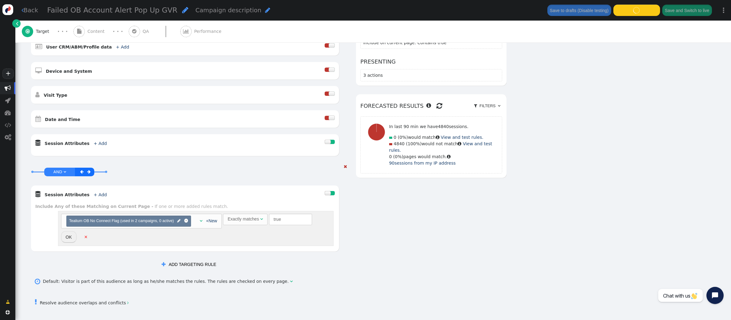
click at [239, 218] on div "Exactly matches" at bounding box center [242, 219] width 31 height 6
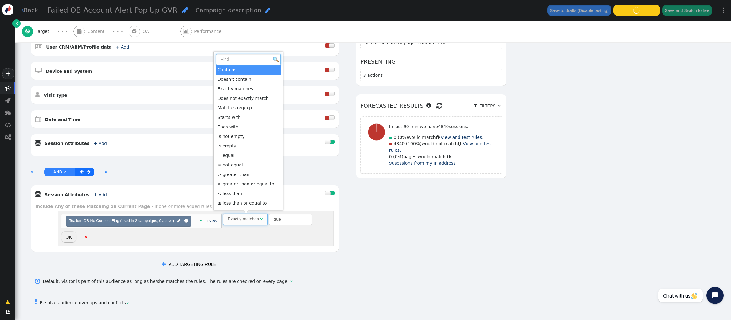
click at [247, 63] on input "text" at bounding box center [248, 59] width 65 height 11
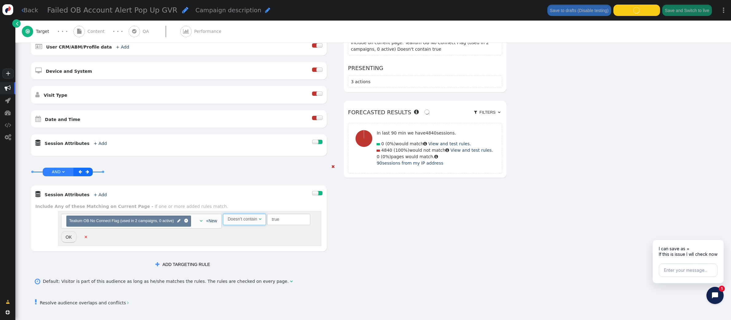
click at [250, 221] on div "Doesn't contain" at bounding box center [241, 219] width 29 height 6
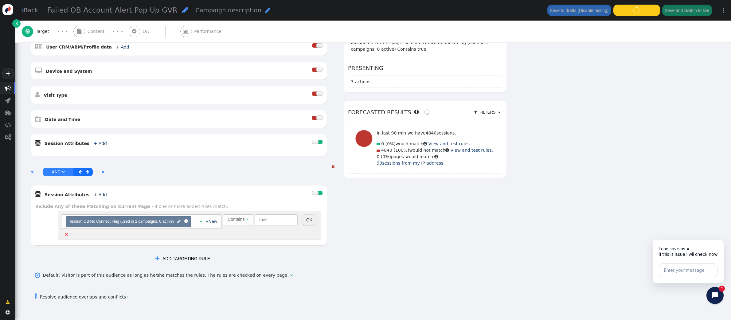
click at [310, 222] on button "OK" at bounding box center [308, 219] width 15 height 11
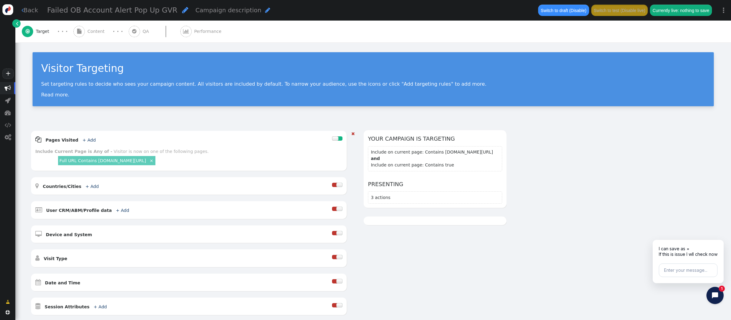
scroll to position [173, 0]
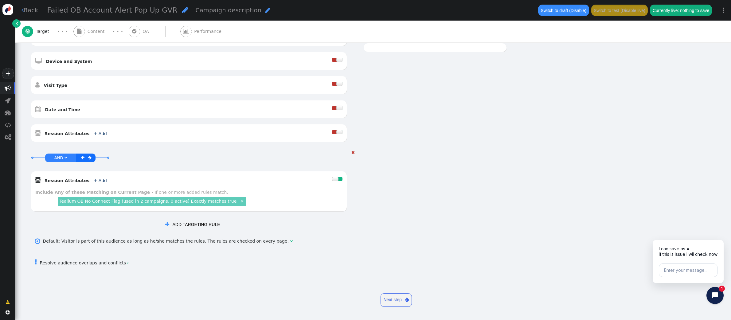
click at [198, 201] on link "Tealium OB No Connect Flag (used in 2 campaigns, 0 active) Exactly matches true" at bounding box center [147, 201] width 177 height 5
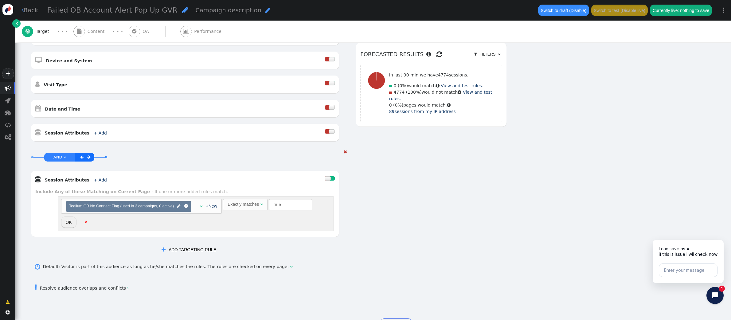
click at [242, 204] on div "Exactly matches" at bounding box center [242, 204] width 31 height 6
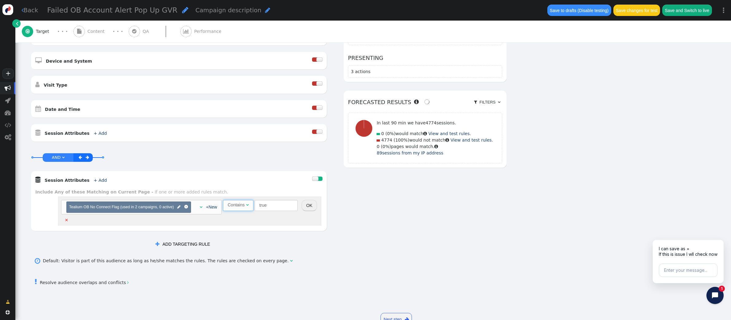
scroll to position [172, 0]
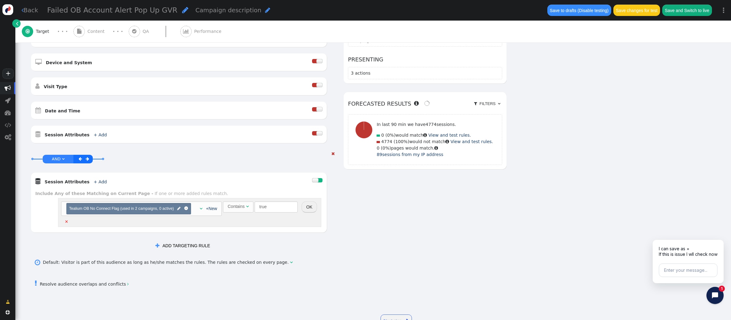
click at [311, 208] on button "OK" at bounding box center [308, 206] width 15 height 11
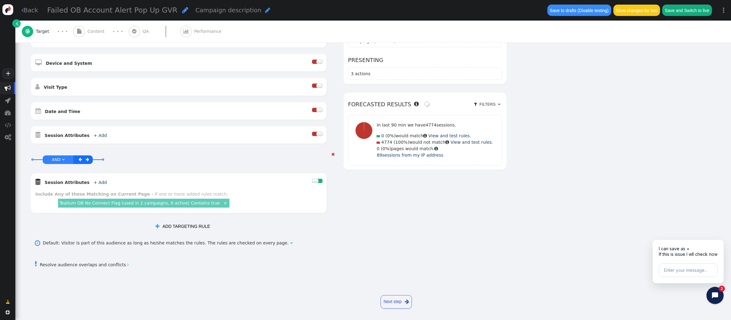
scroll to position [173, 0]
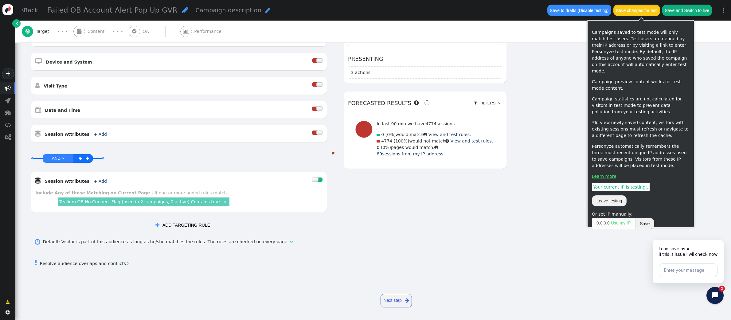
click at [637, 11] on button "Save changes for test" at bounding box center [636, 10] width 47 height 11
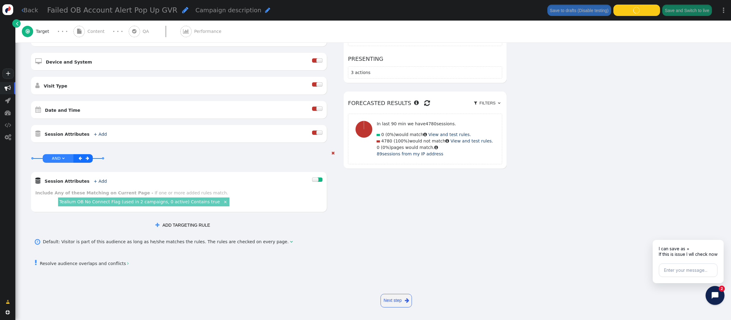
click at [717, 292] on icon "Close chat widget" at bounding box center [718, 296] width 10 height 10
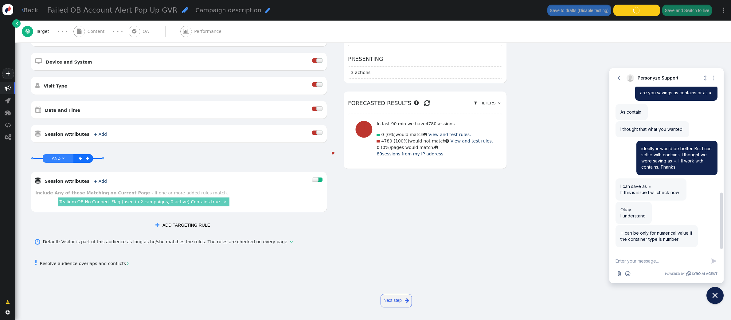
scroll to position [321, 0]
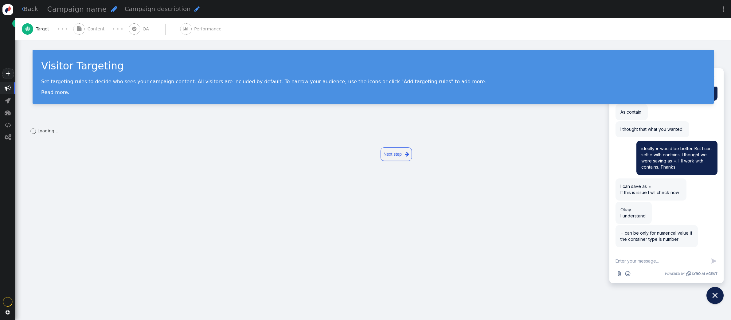
click at [655, 264] on div " Back Campaign name  Campaign description  Save as draft Publish for test Pu…" at bounding box center [372, 160] width 715 height 320
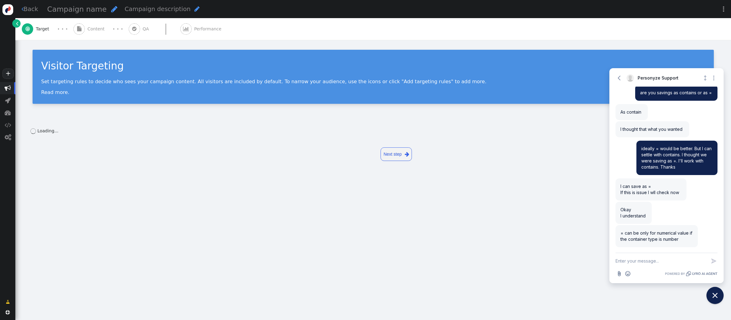
click at [652, 262] on textarea "New message" at bounding box center [660, 261] width 91 height 16
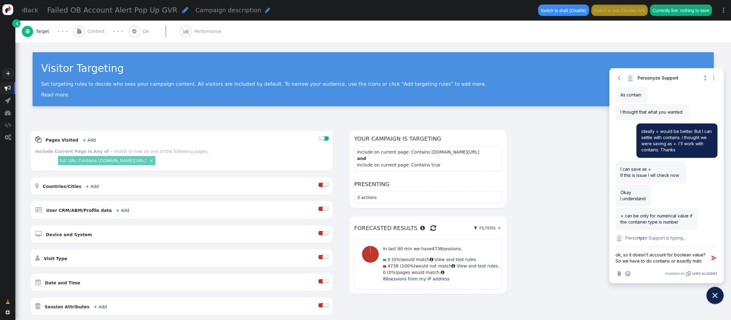
scroll to position [350, 0]
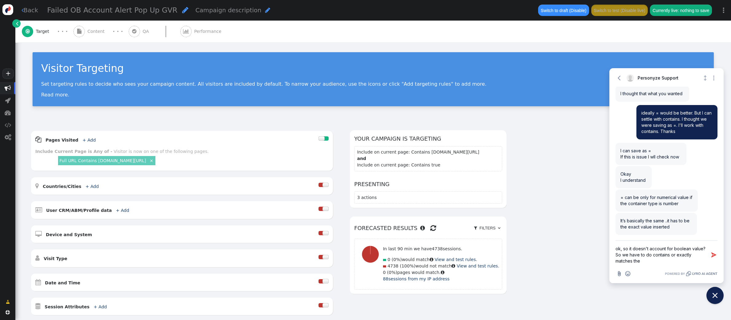
type textarea "ok, so it doesn't account for boolean value? So we have to do contains or exact…"
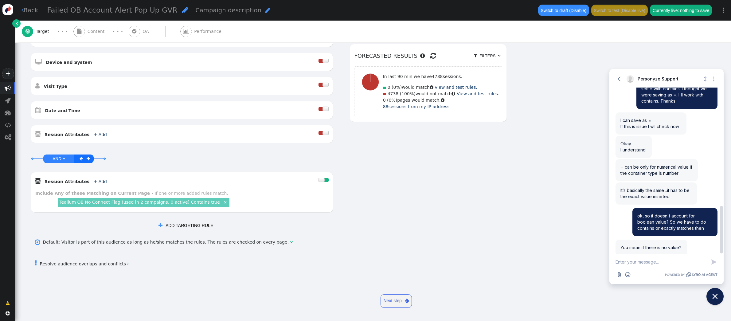
scroll to position [172, 0]
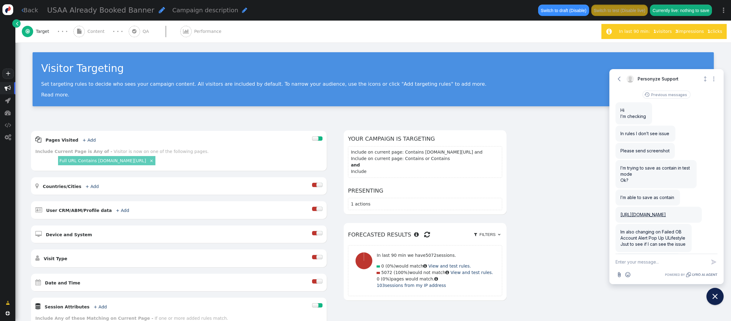
scroll to position [412, 0]
